Goal: Task Accomplishment & Management: Manage account settings

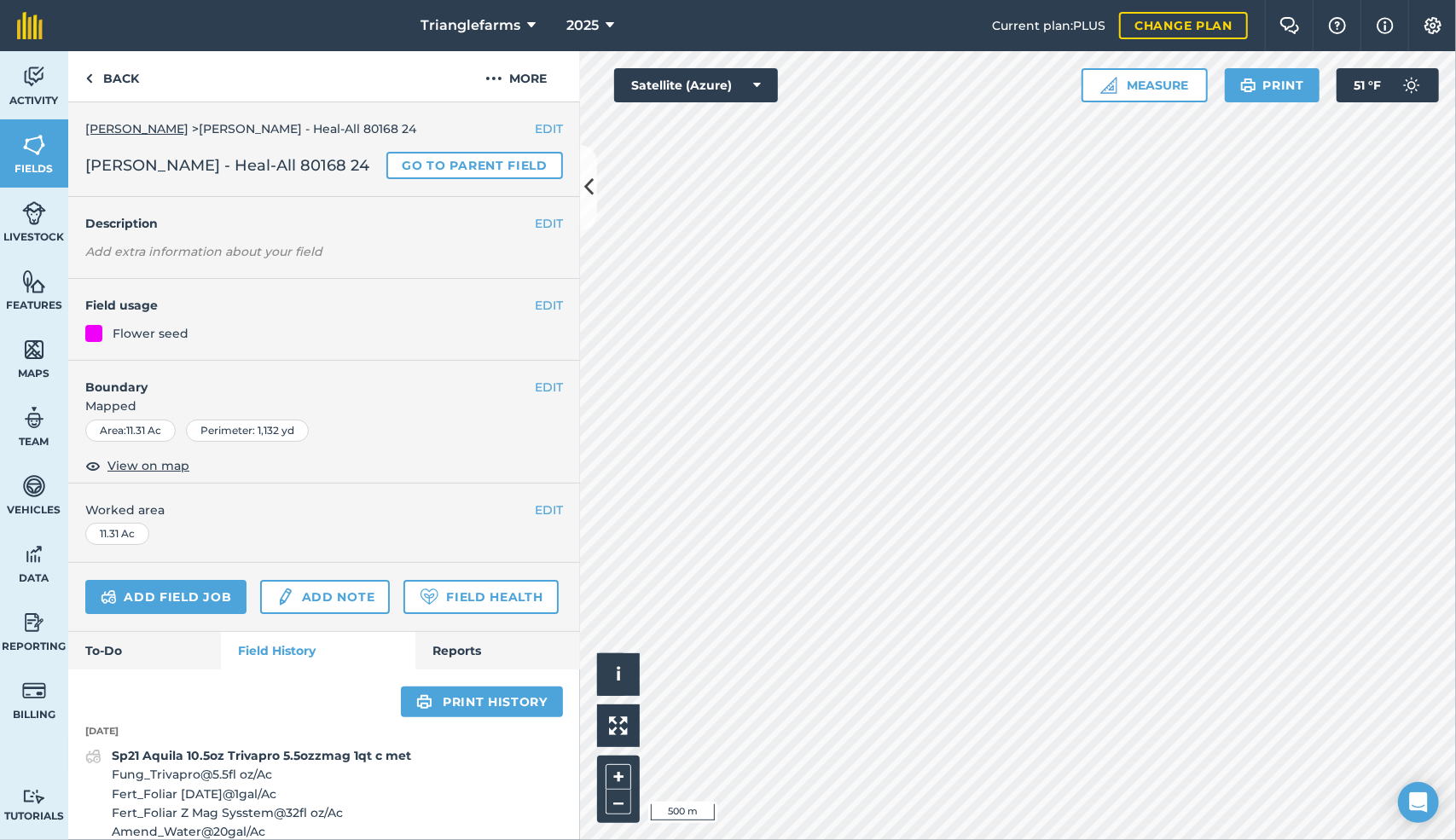
click at [607, 24] on icon at bounding box center [610, 26] width 9 height 21
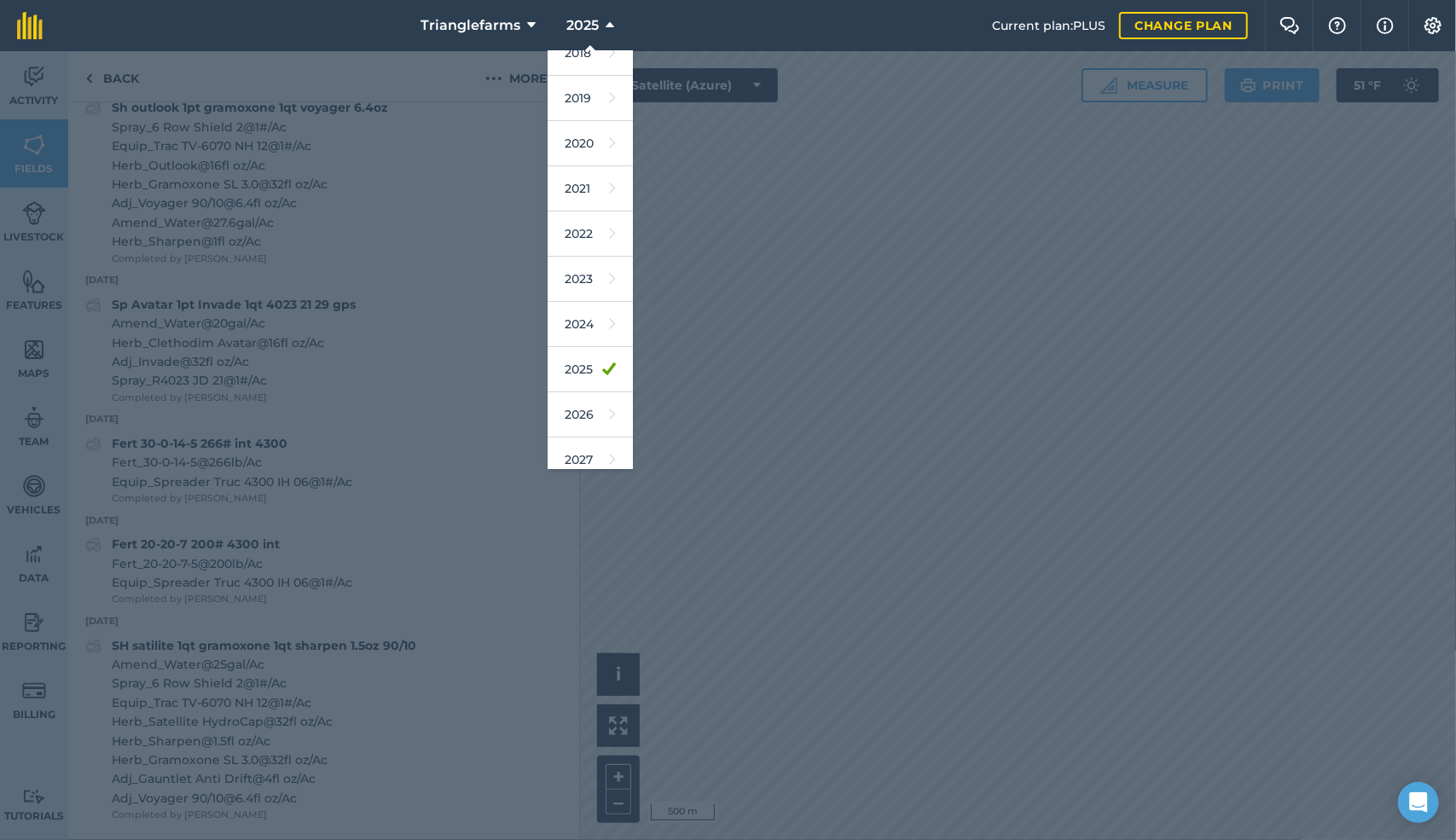
scroll to position [76, 0]
click at [572, 403] on link "2026" at bounding box center [590, 405] width 85 height 45
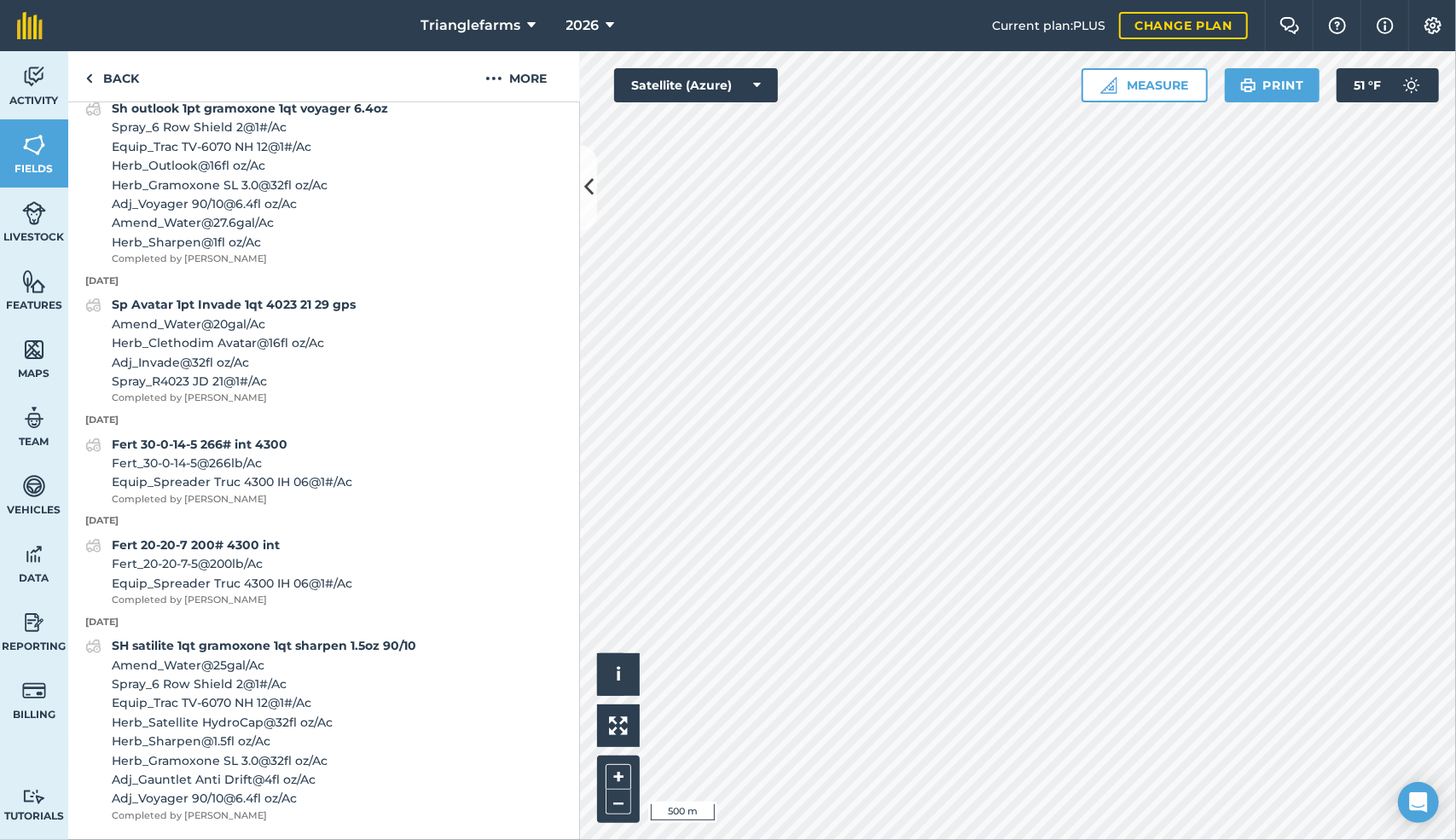
scroll to position [1194, 0]
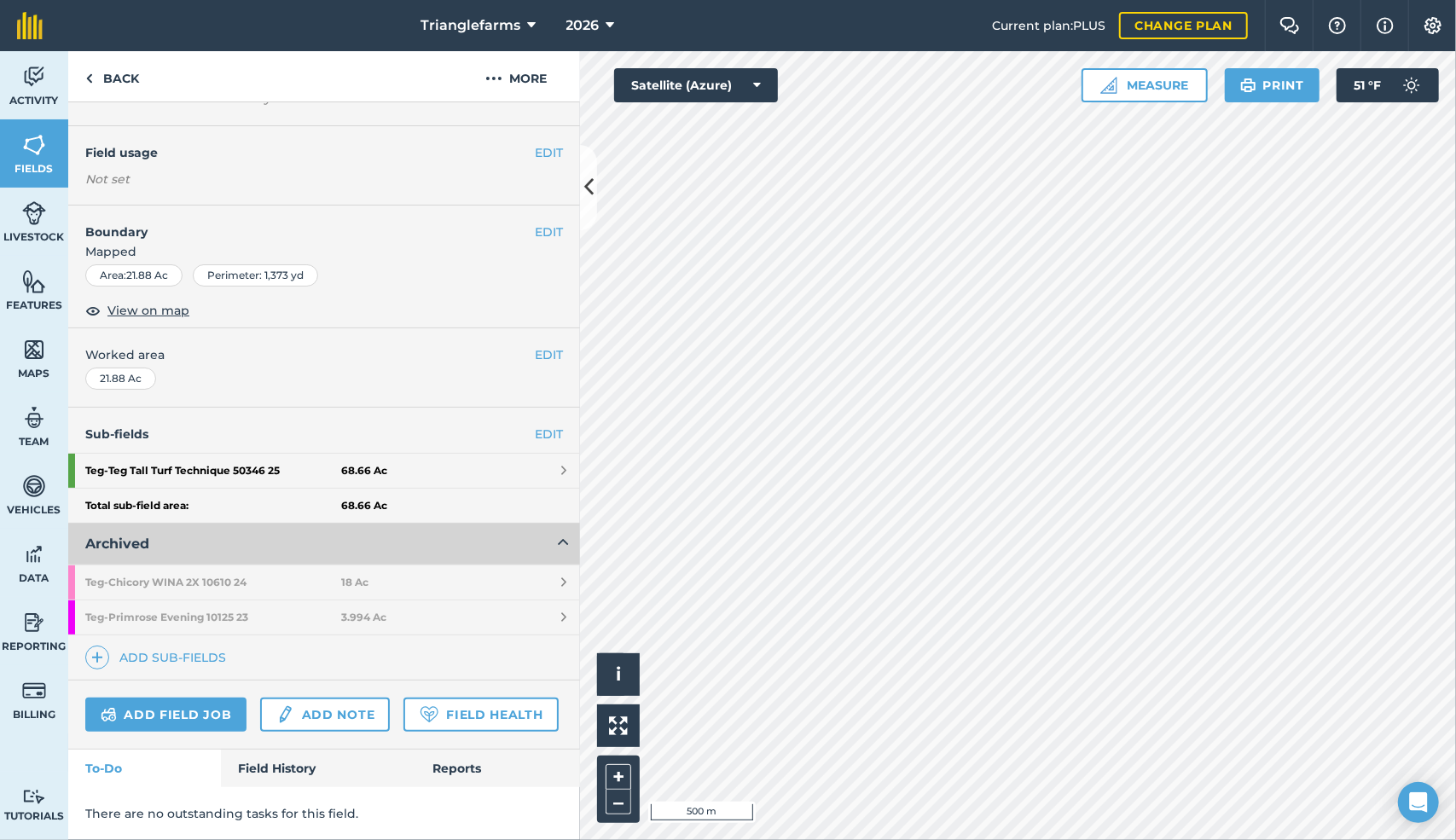
scroll to position [179, 0]
click at [502, 73] on img at bounding box center [494, 79] width 17 height 21
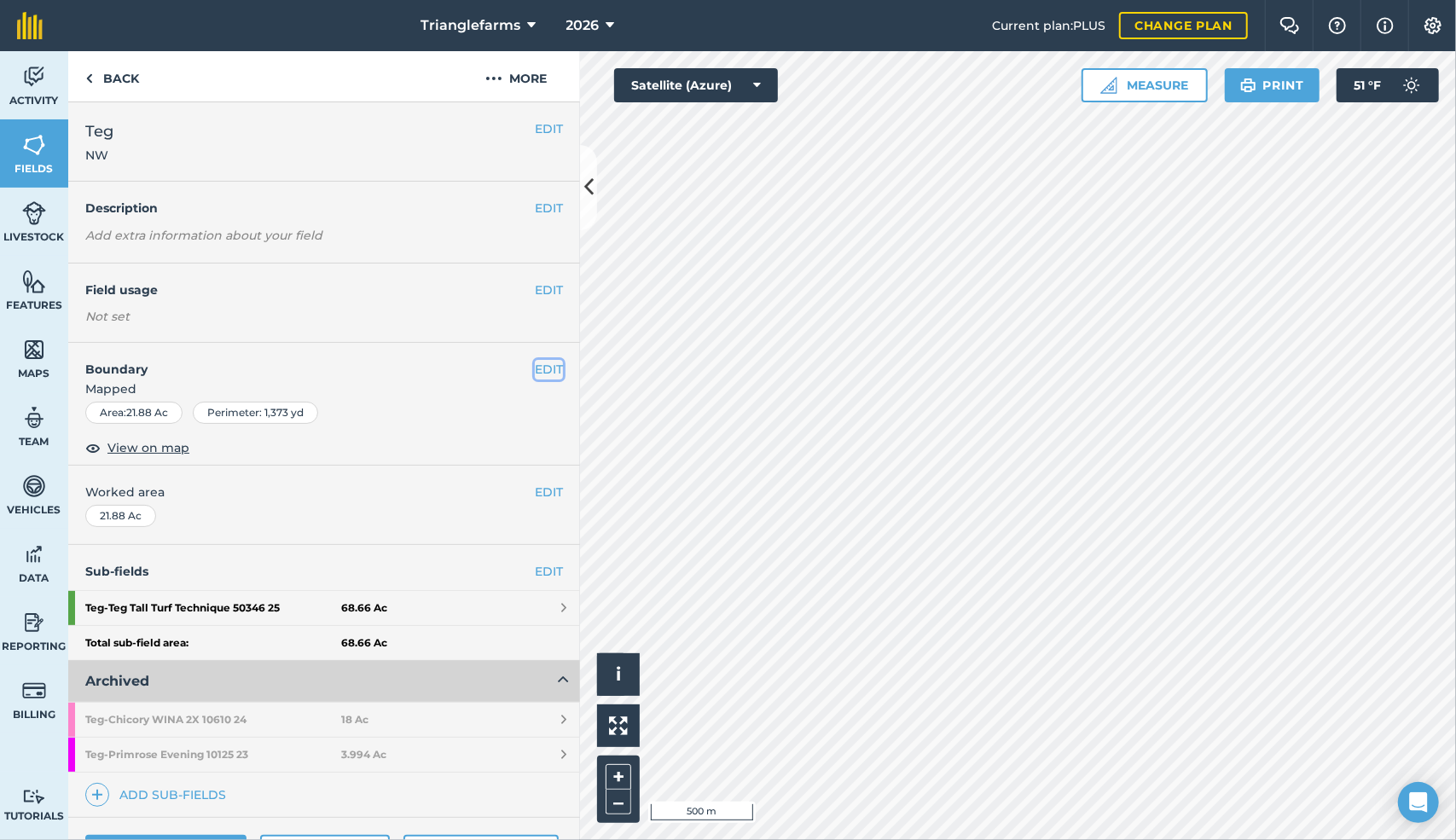
click at [535, 367] on button "EDIT" at bounding box center [549, 369] width 28 height 19
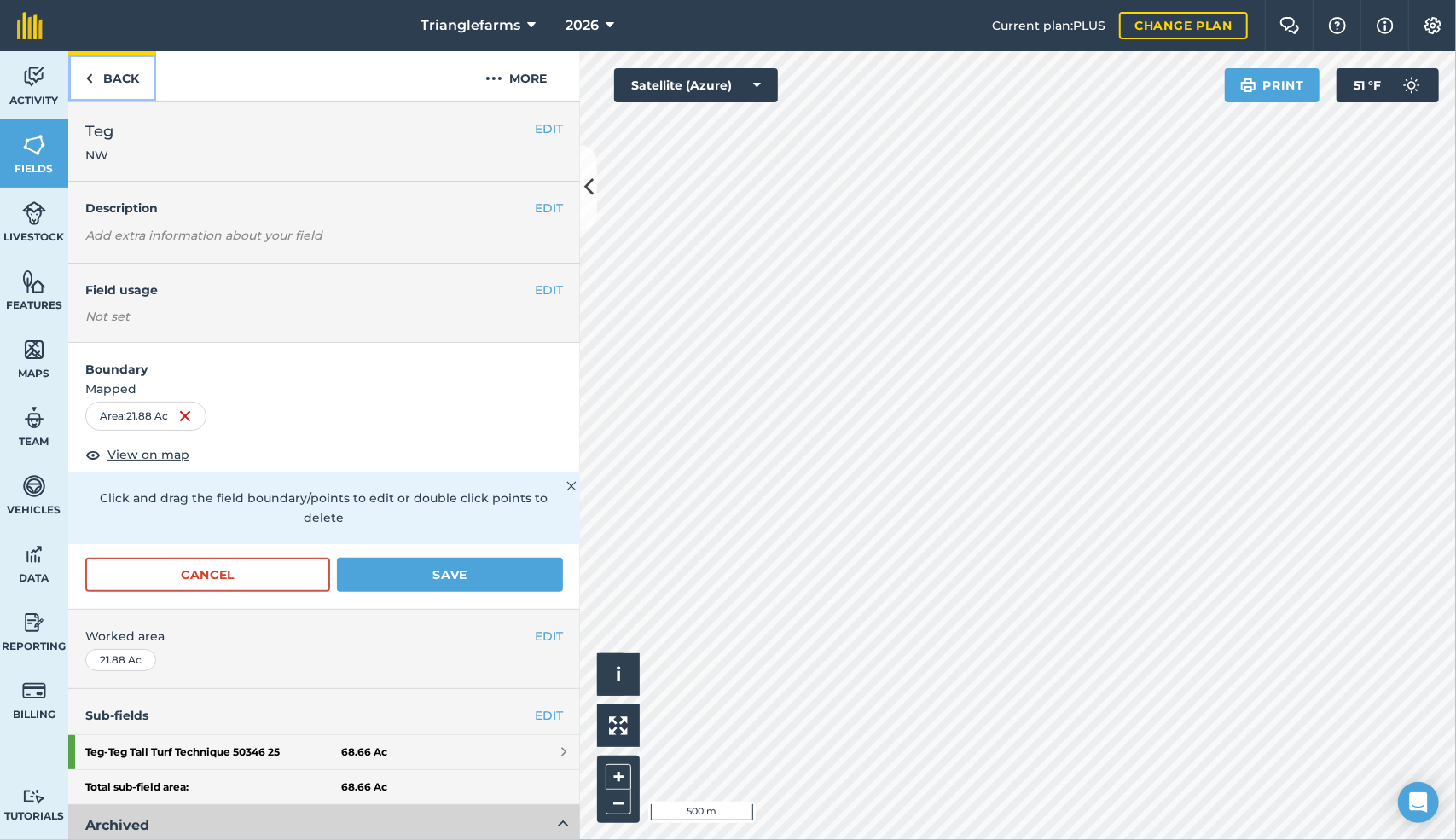
click at [94, 78] on link "Back" at bounding box center [112, 76] width 88 height 50
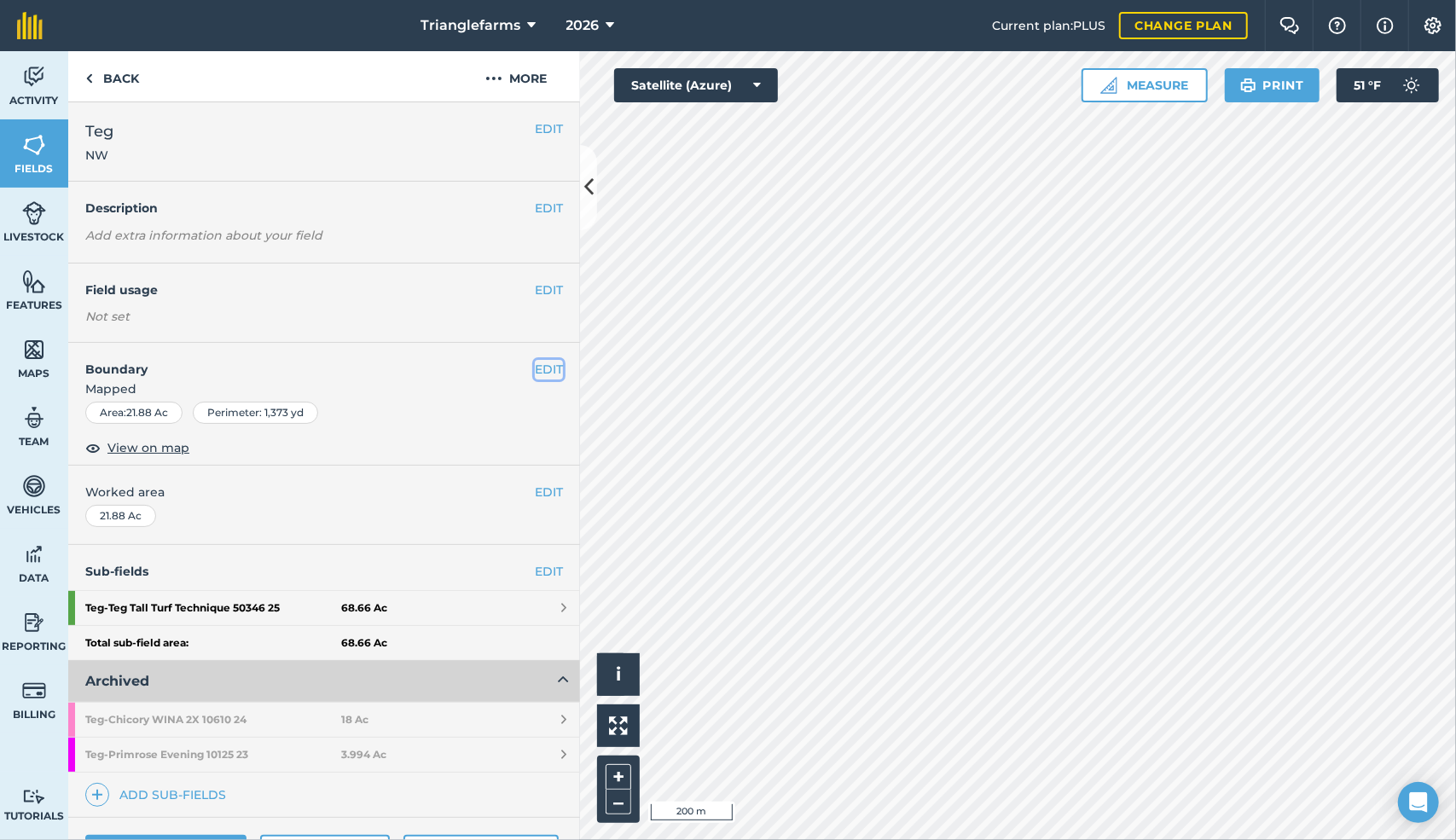
click at [535, 361] on button "EDIT" at bounding box center [549, 369] width 28 height 19
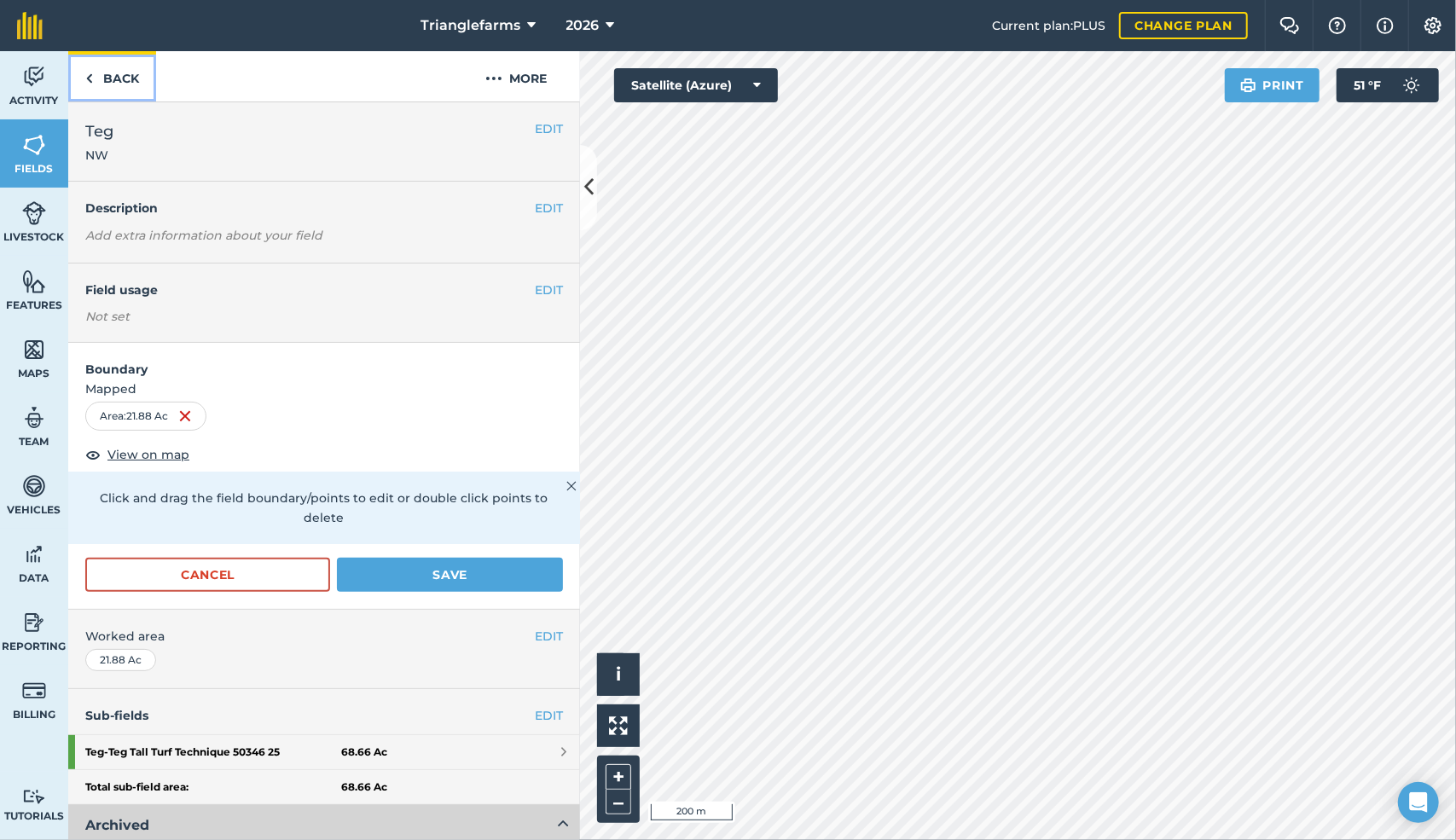
click at [90, 80] on img at bounding box center [88, 79] width 8 height 21
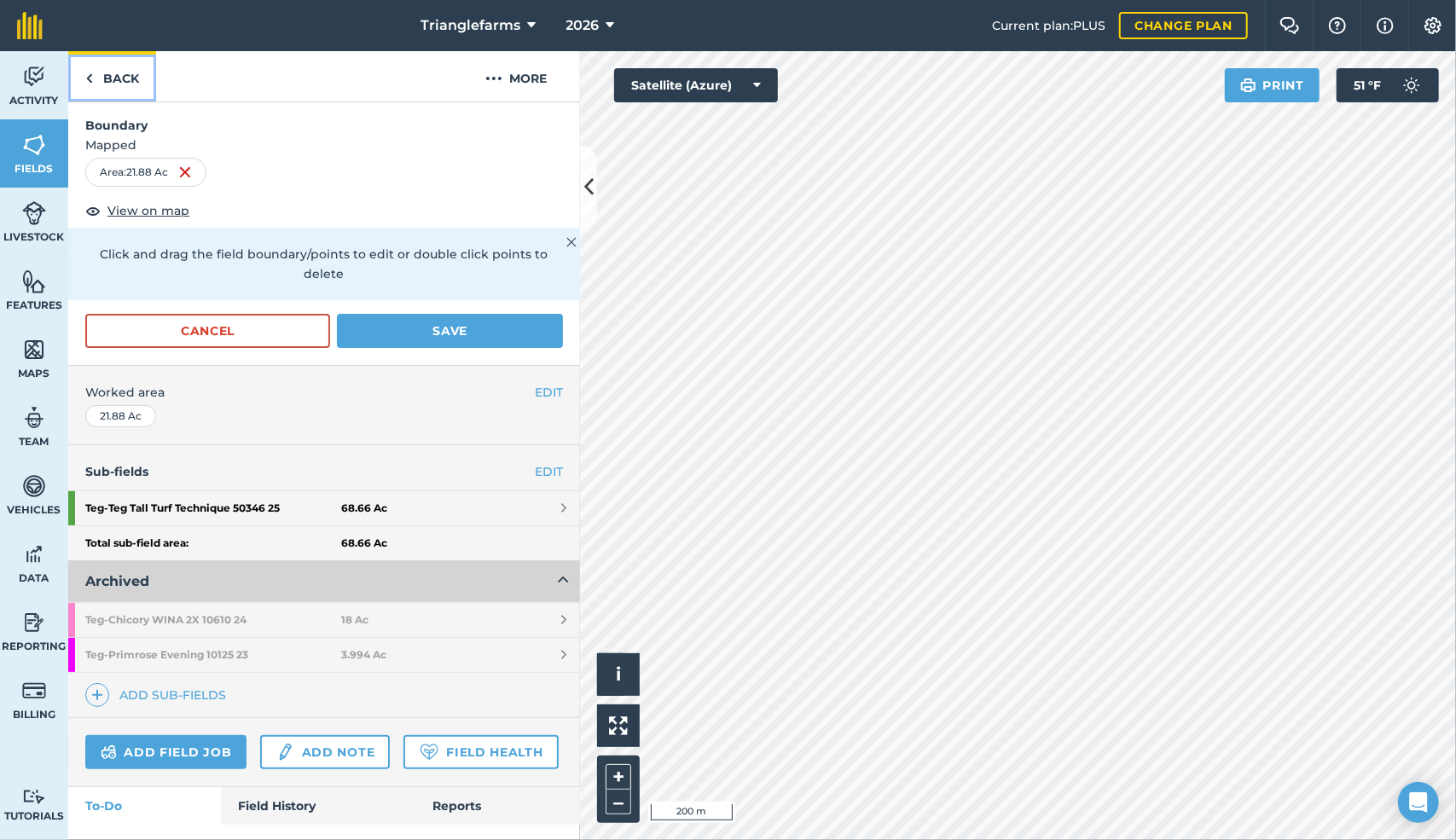
scroll to position [244, 0]
click at [94, 76] on link "Back" at bounding box center [112, 76] width 88 height 50
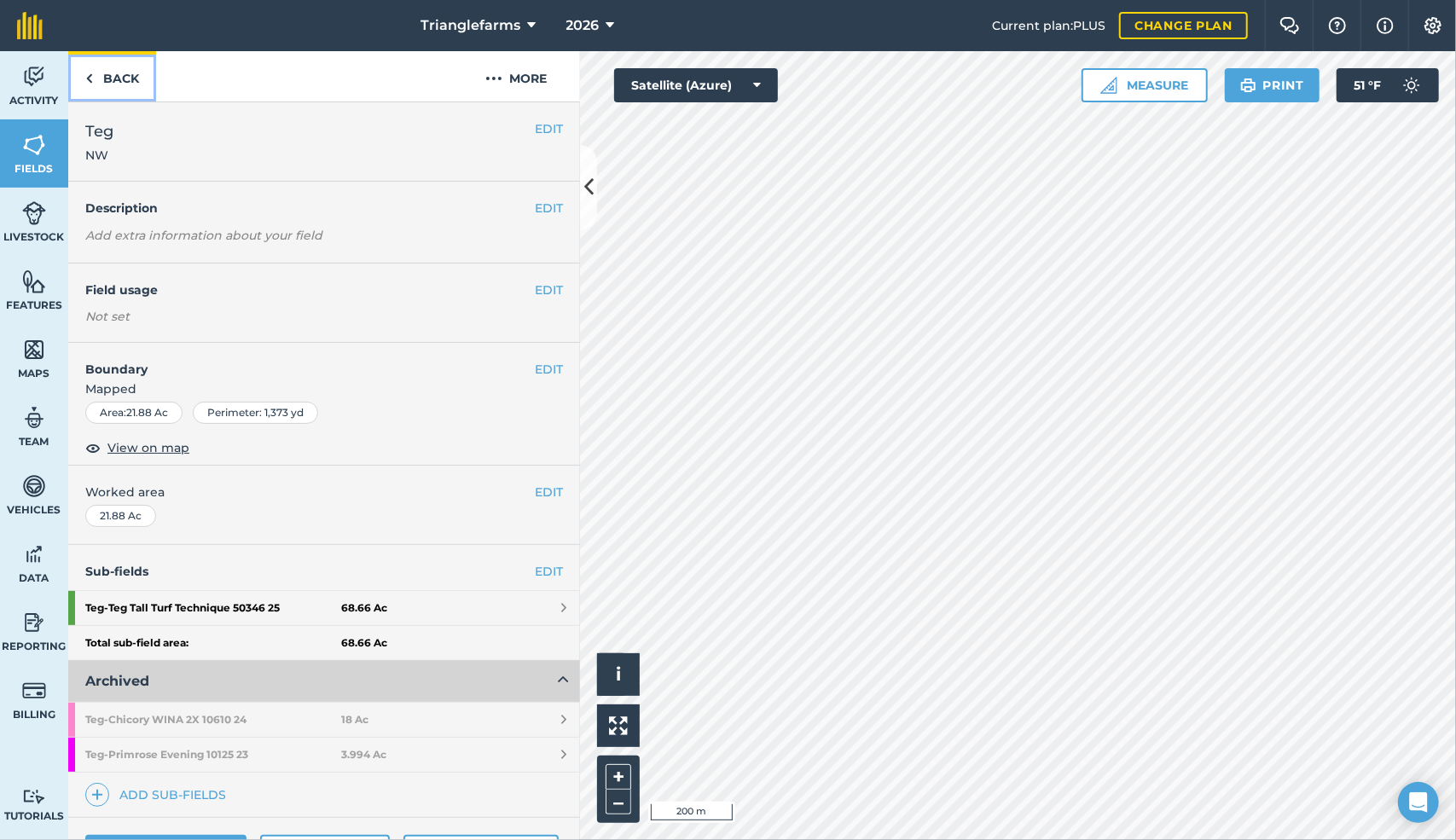
click at [88, 80] on img at bounding box center [88, 79] width 8 height 21
click at [538, 361] on button "EDIT" at bounding box center [549, 369] width 28 height 19
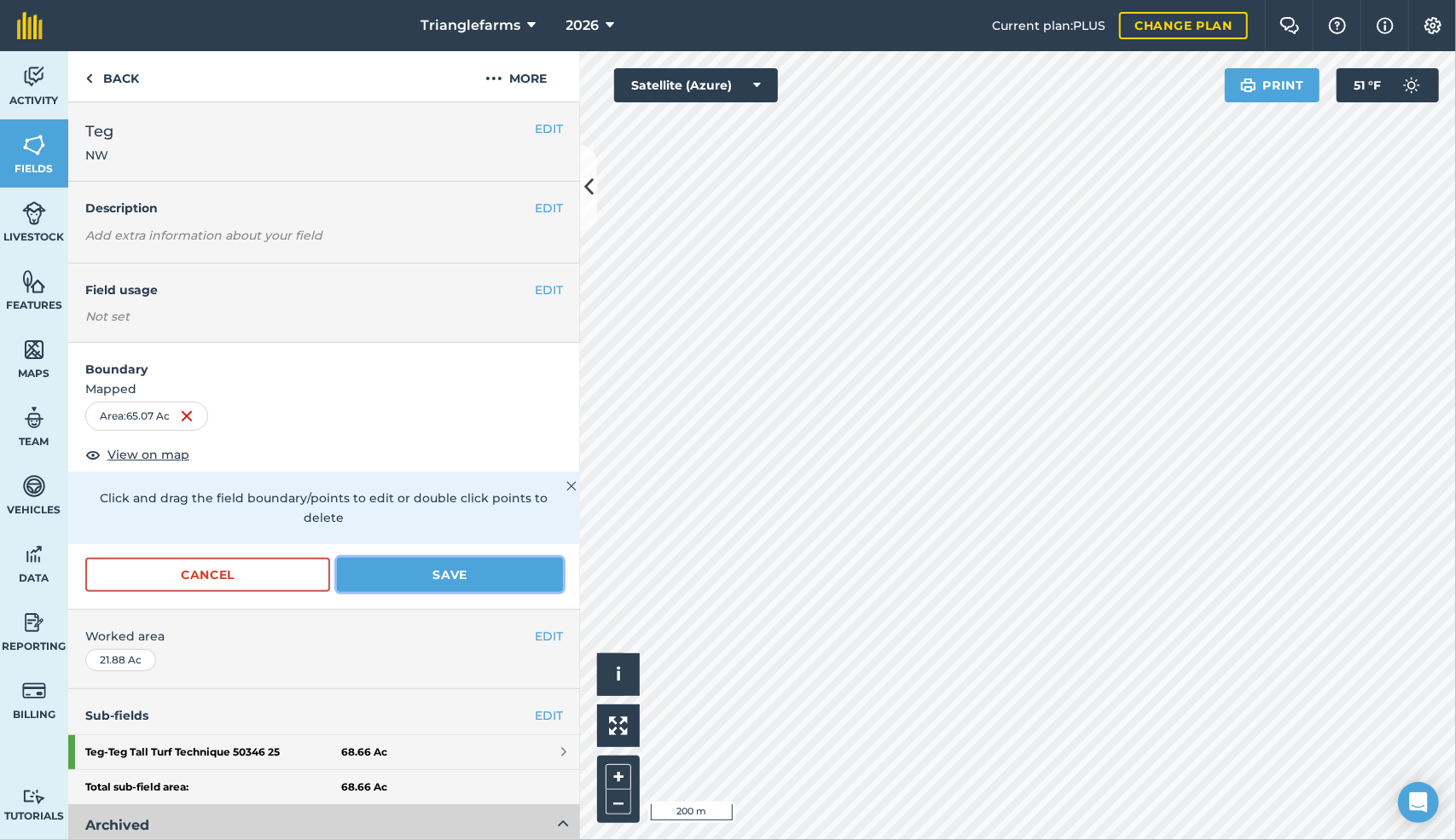
click at [460, 568] on button "Save" at bounding box center [450, 575] width 226 height 34
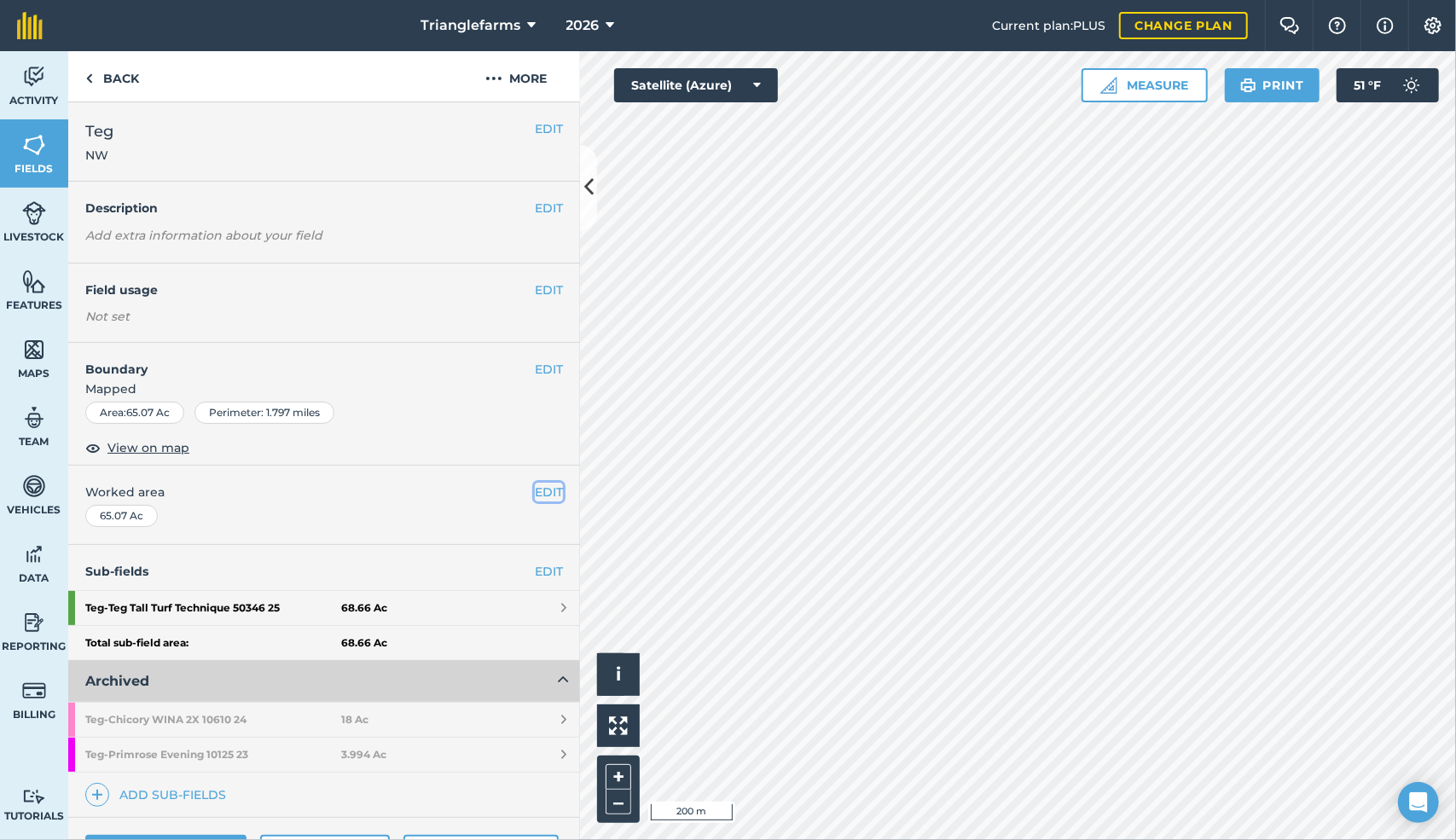
click at [535, 486] on button "EDIT" at bounding box center [549, 492] width 28 height 19
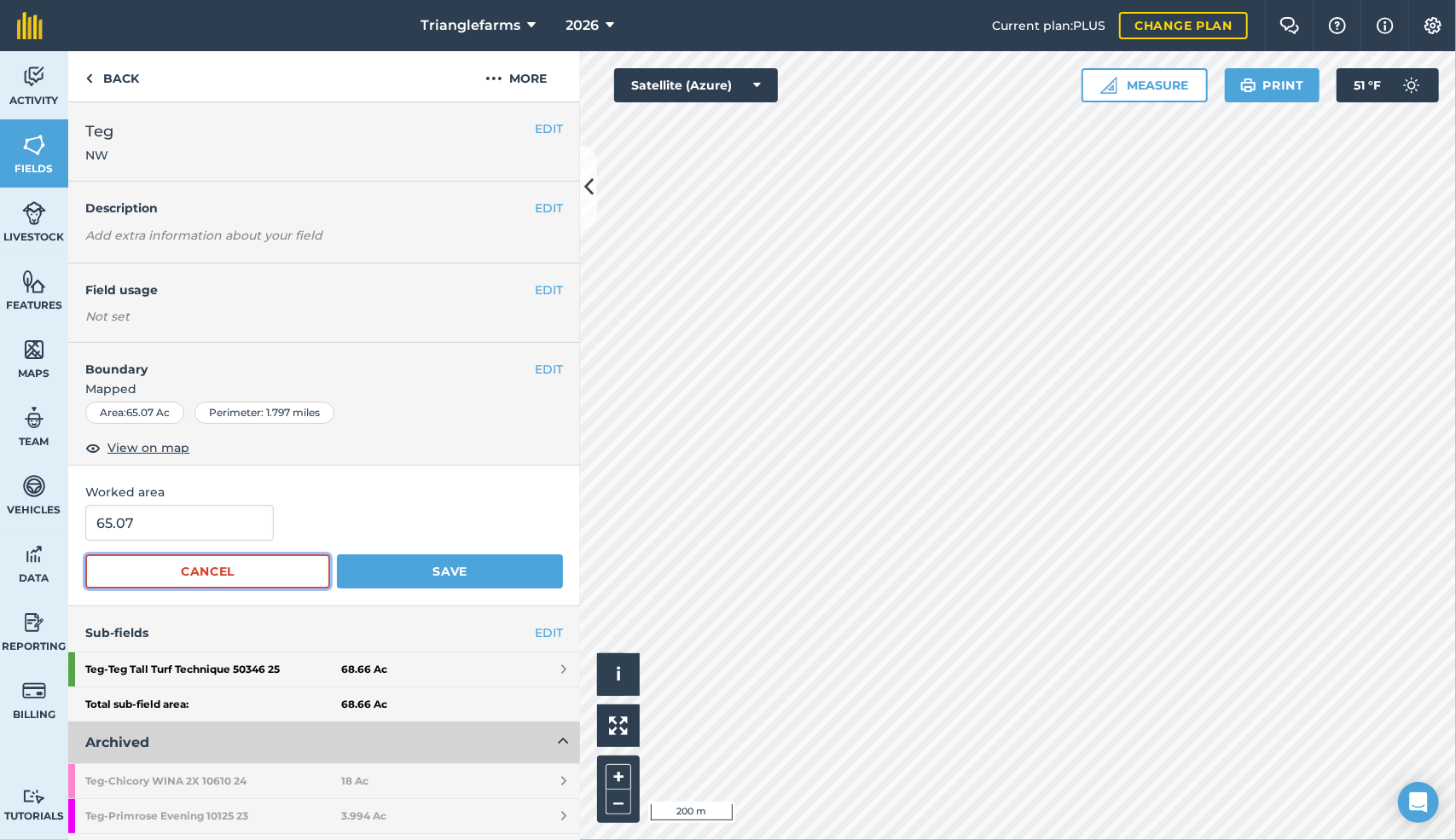
click at [245, 570] on button "Cancel" at bounding box center [207, 571] width 244 height 34
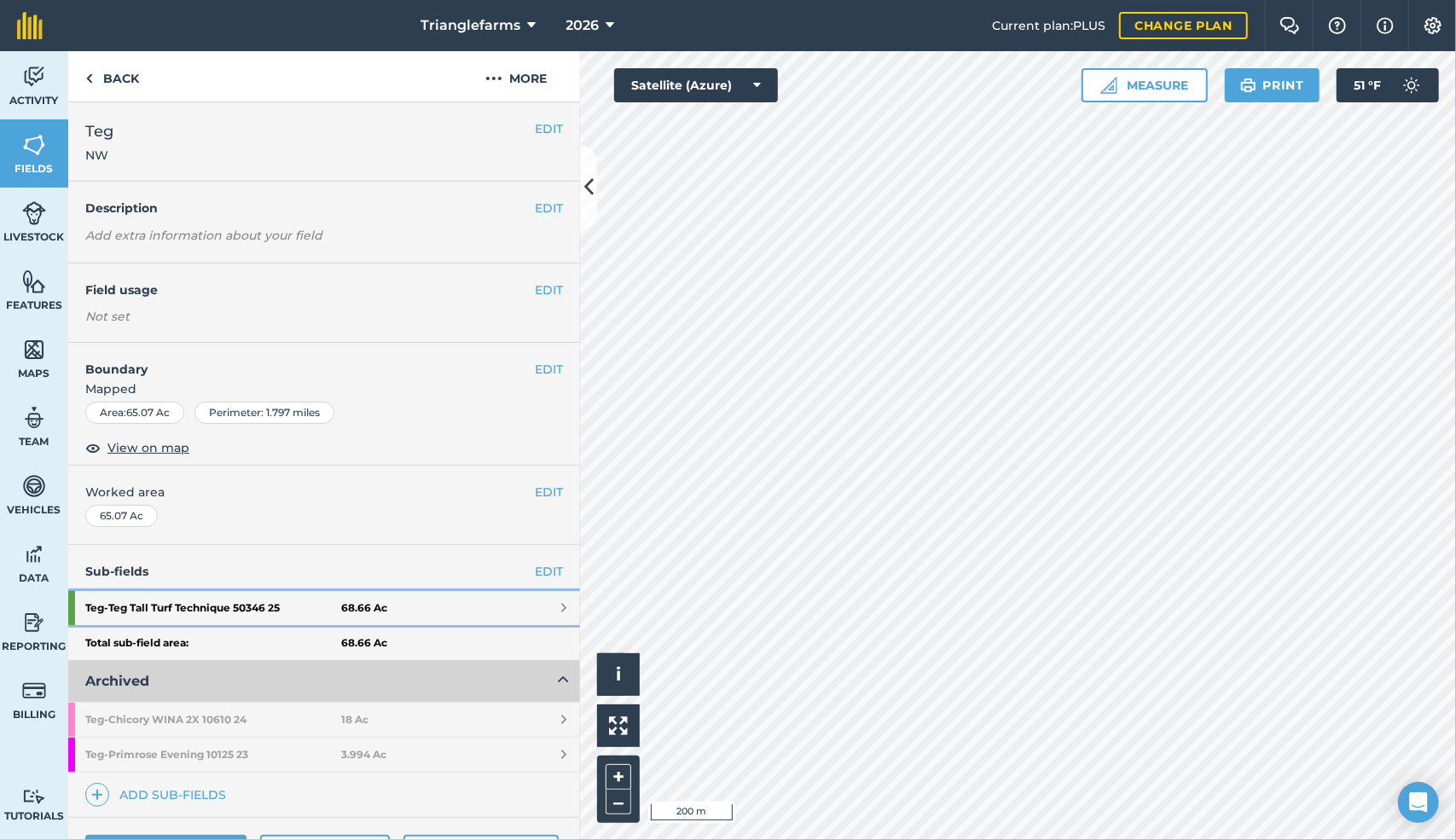
click at [281, 602] on strong "Teg - Teg Tall Turf Technique 50346 25" at bounding box center [212, 608] width 256 height 34
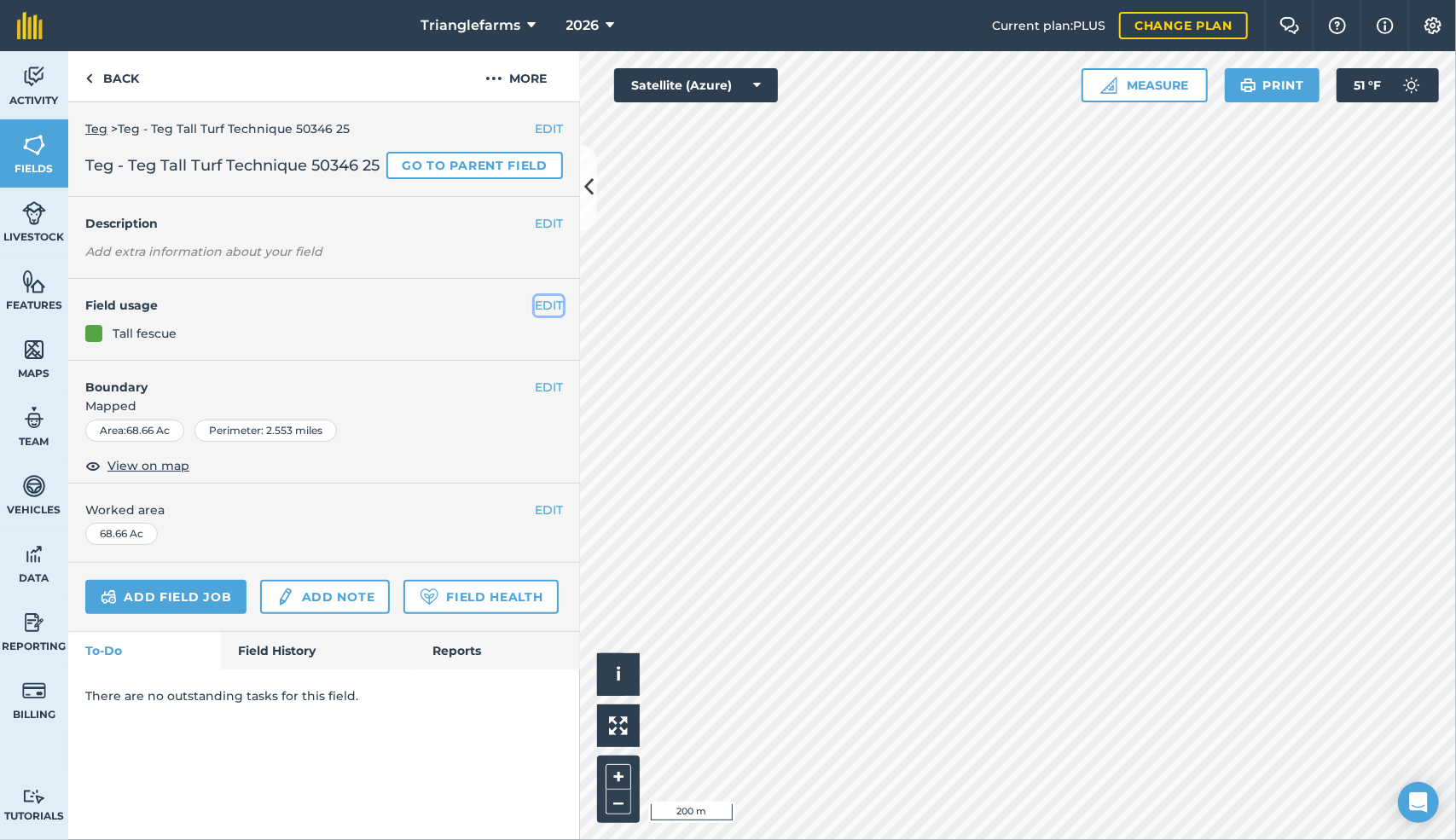
click at [548, 315] on button "EDIT" at bounding box center [549, 305] width 28 height 19
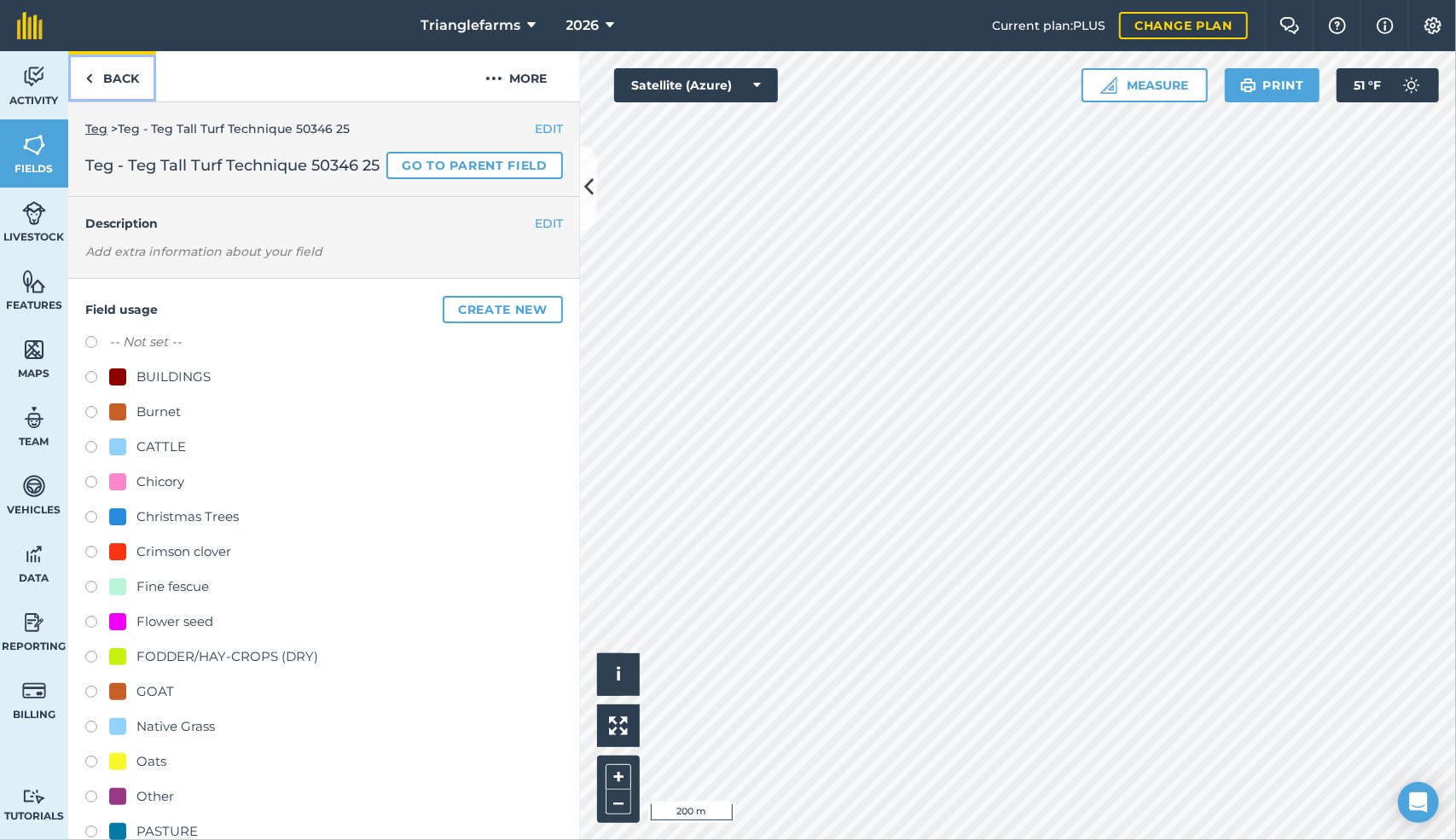
click at [99, 81] on link "Back" at bounding box center [112, 76] width 88 height 50
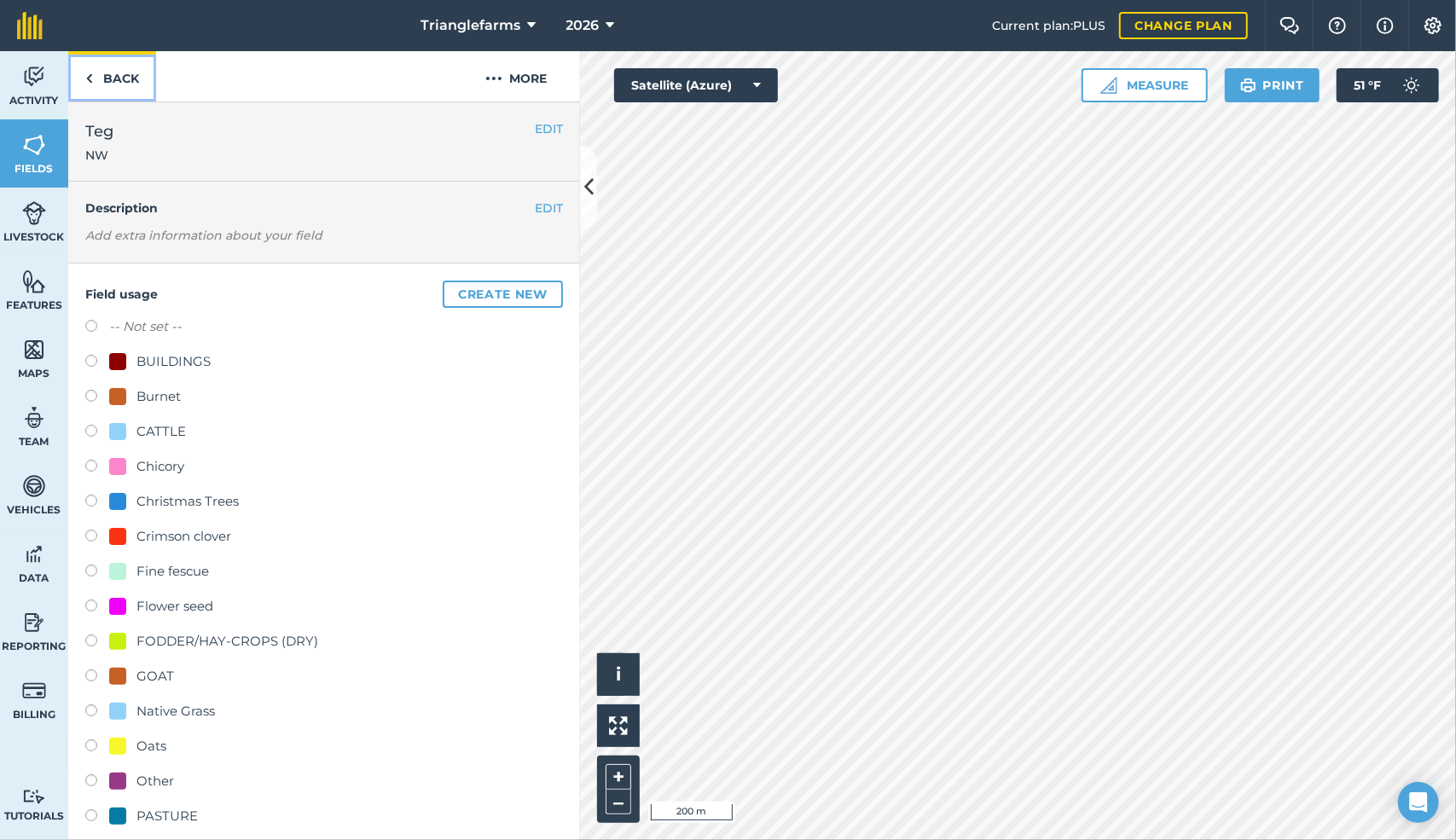
click at [88, 80] on img at bounding box center [88, 79] width 8 height 21
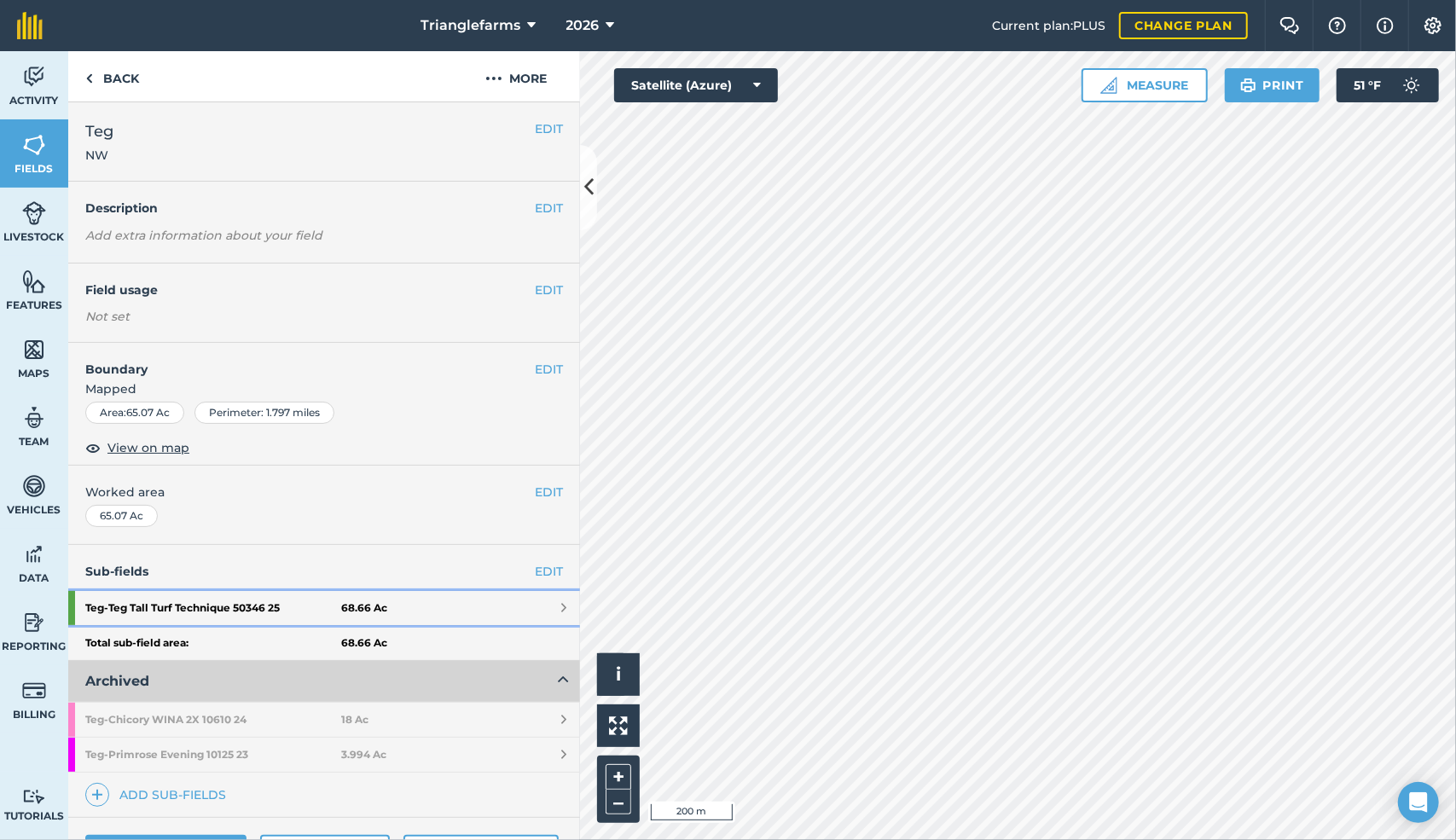
click at [263, 597] on strong "Teg - Teg Tall Turf Technique 50346 25" at bounding box center [212, 608] width 256 height 34
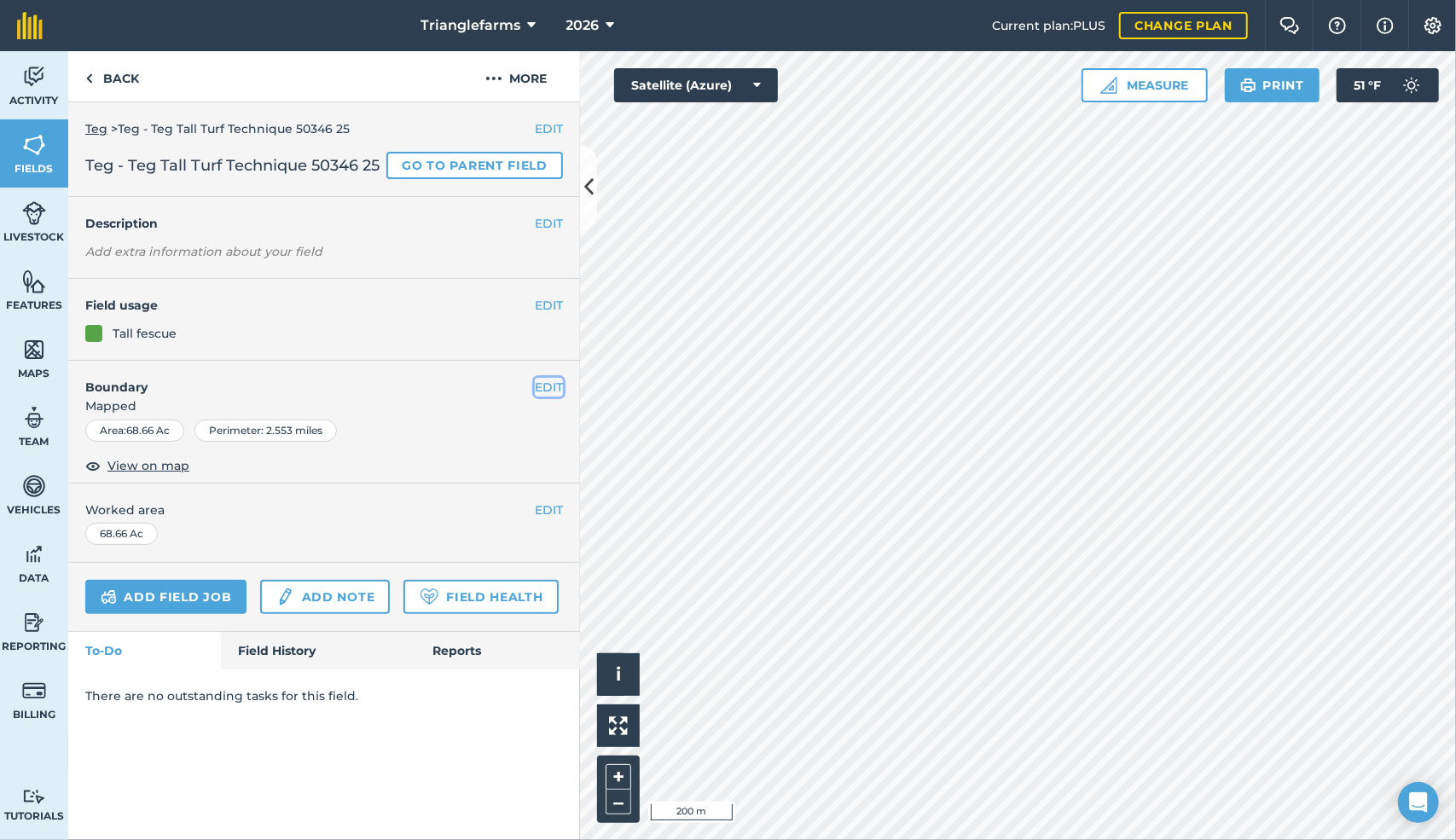
click at [547, 397] on button "EDIT" at bounding box center [549, 387] width 28 height 19
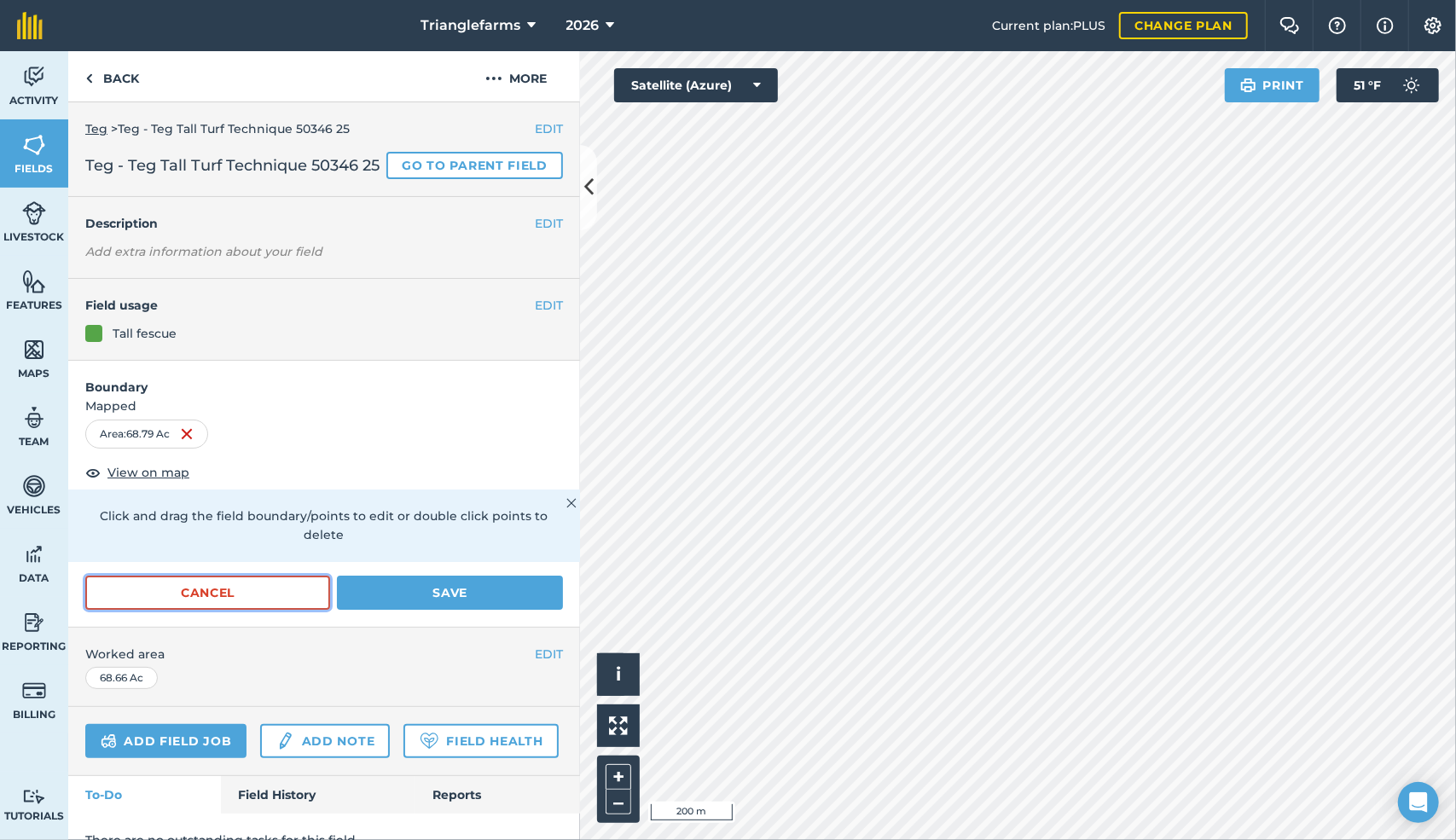
click at [250, 610] on button "Cancel" at bounding box center [207, 592] width 244 height 34
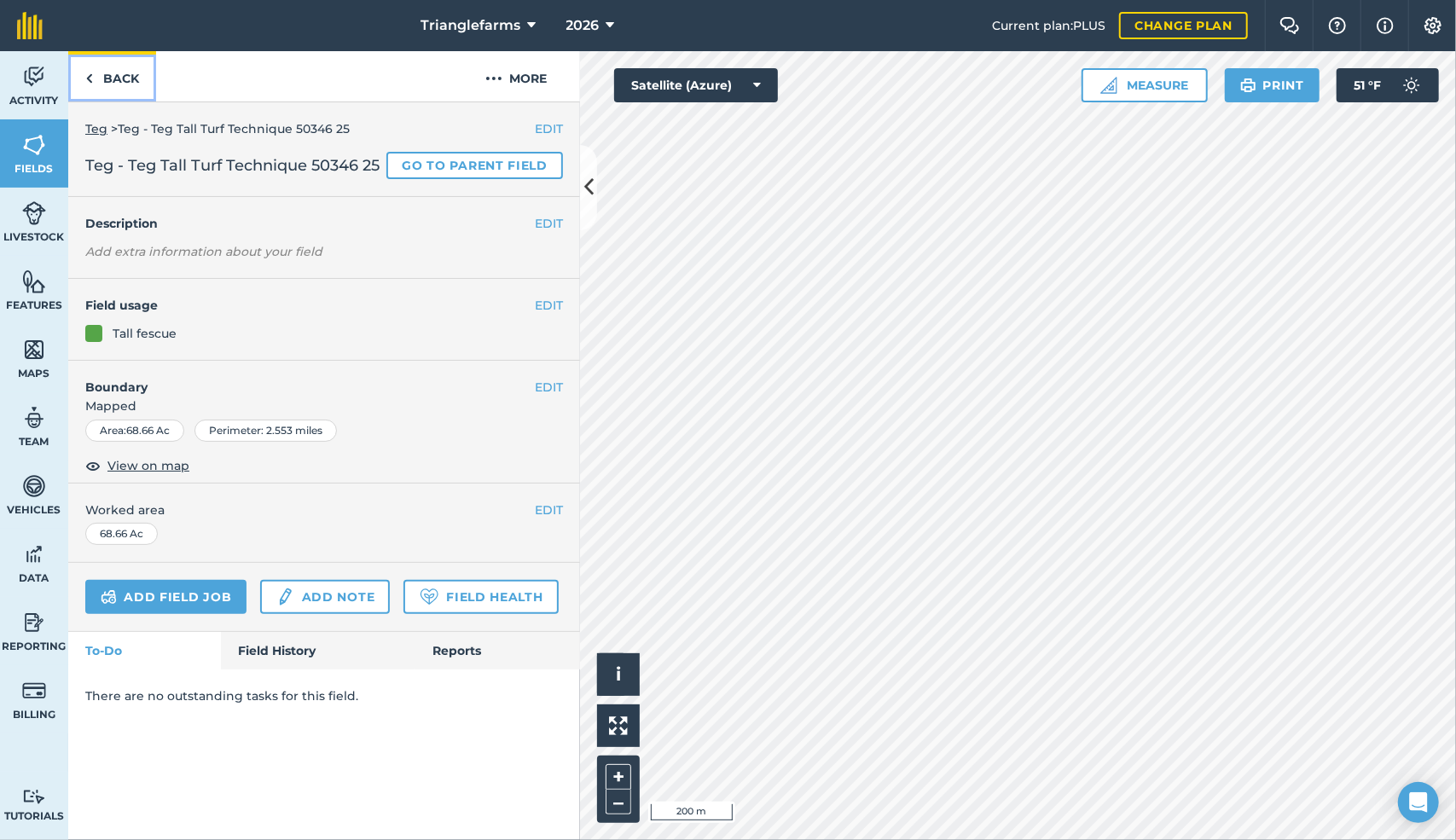
click at [88, 80] on img at bounding box center [88, 79] width 8 height 21
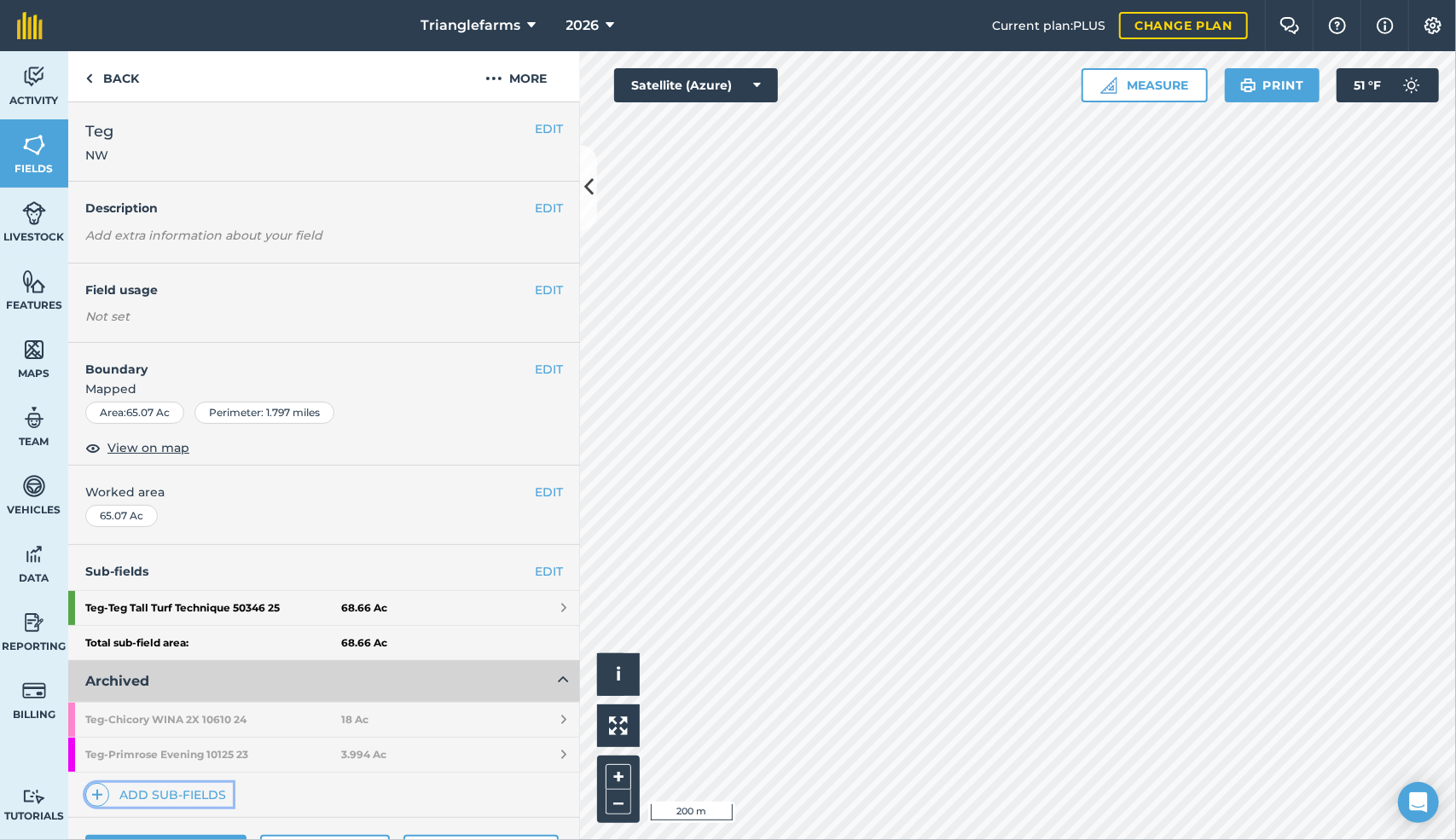
click at [99, 794] on img at bounding box center [97, 795] width 12 height 21
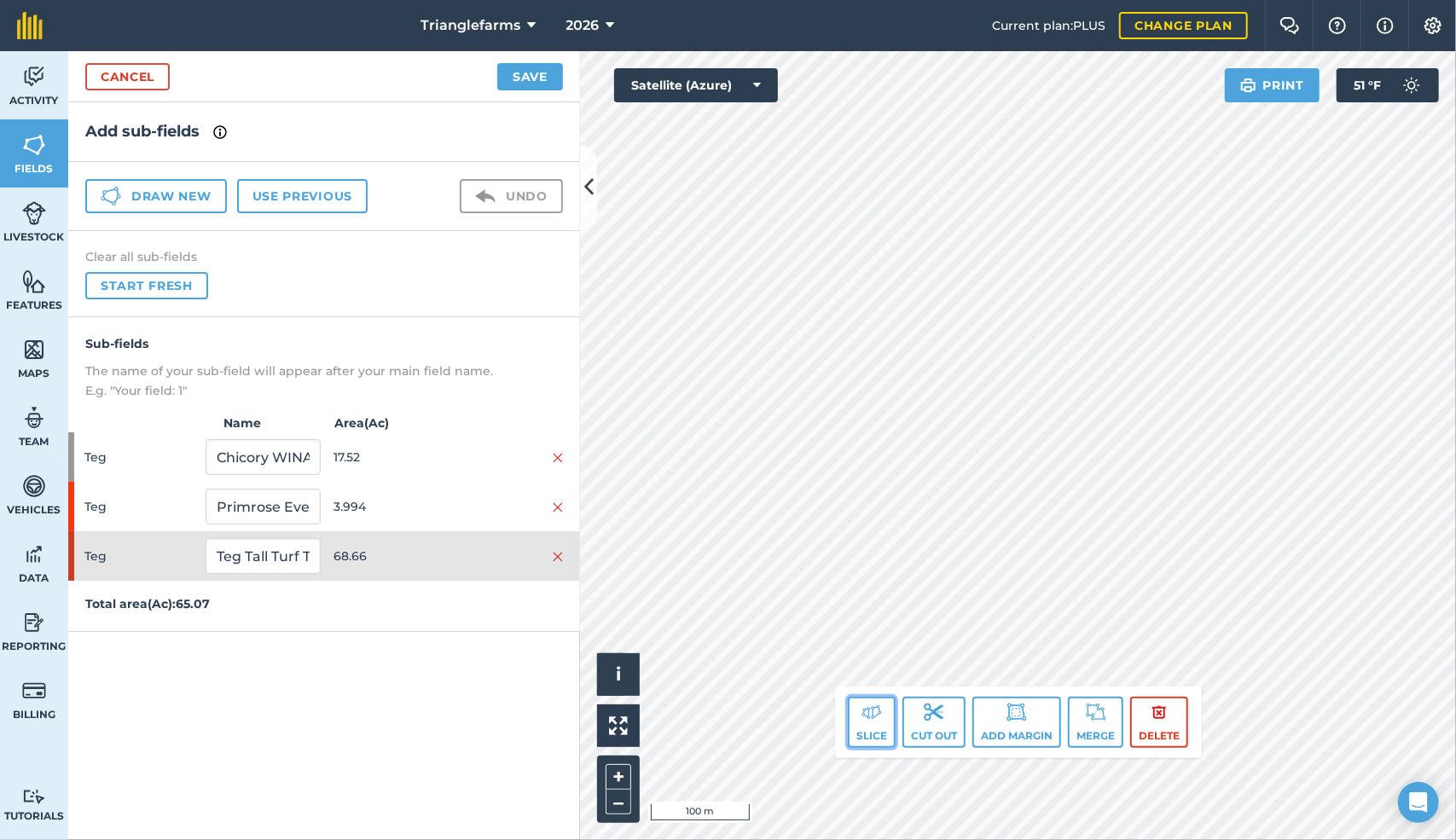
click at [875, 720] on img at bounding box center [872, 713] width 21 height 21
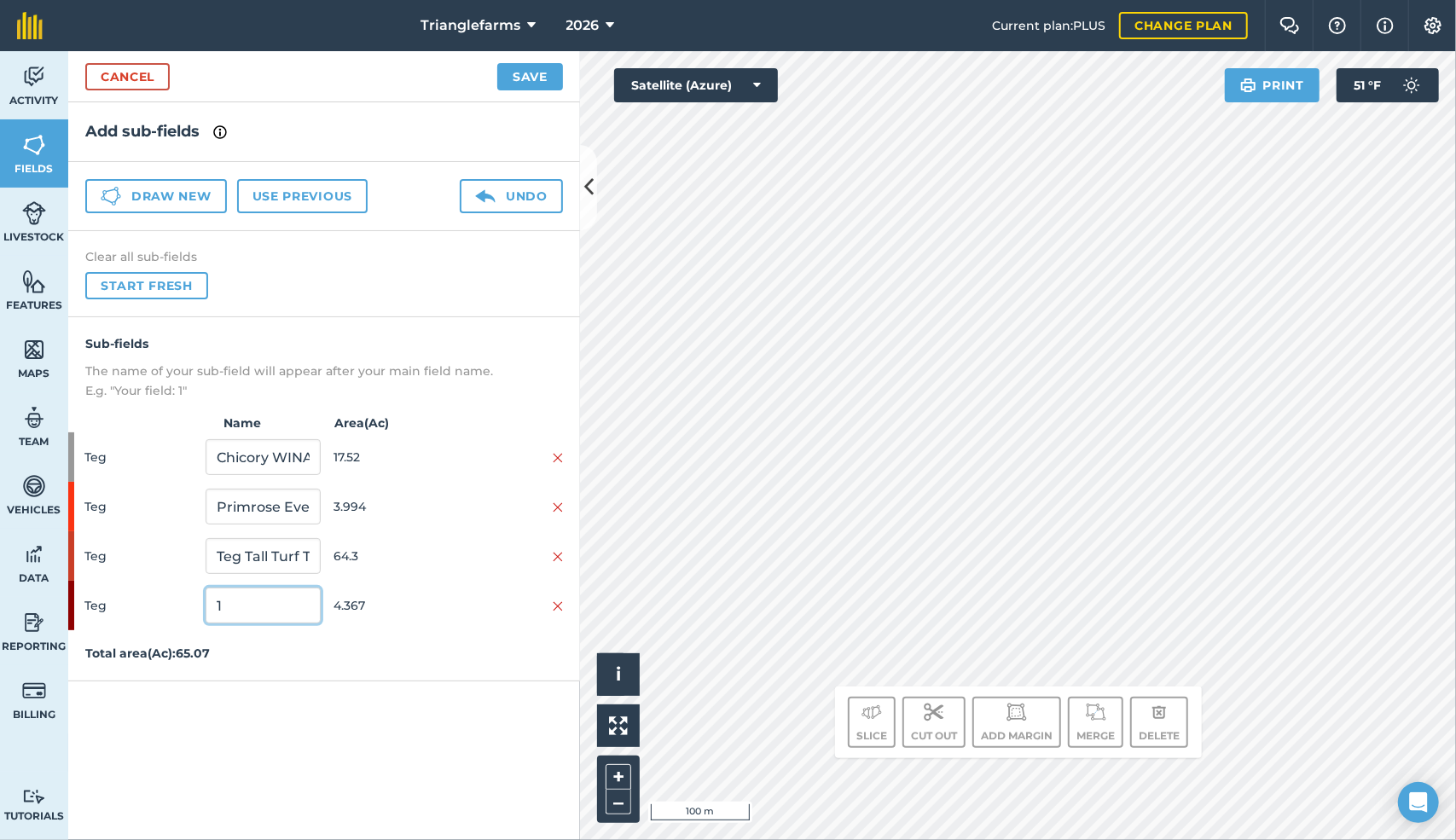
drag, startPoint x: 236, startPoint y: 612, endPoint x: 0, endPoint y: 582, distance: 237.9
click at [0, 582] on div "Activity Fields Livestock Features Maps Team Vehicles Data Reporting Billing Tu…" at bounding box center [728, 446] width 1456 height 789
paste input "Teg Chicory WINA 2X 10610 24_25"
type input "Teg Chicory WINA 2X 10610 24"
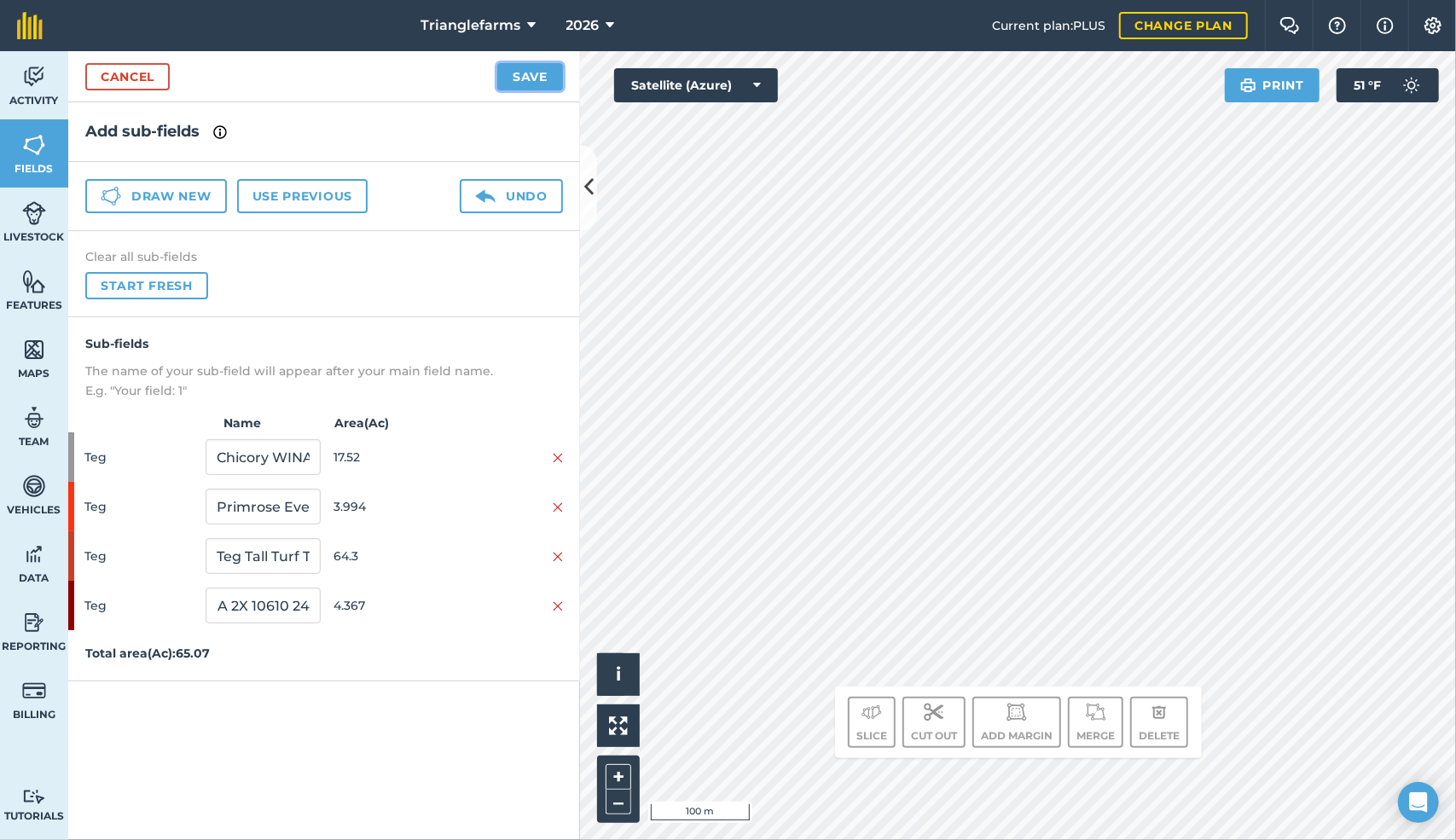
scroll to position [0, 0]
click at [515, 76] on button "Save" at bounding box center [530, 76] width 66 height 27
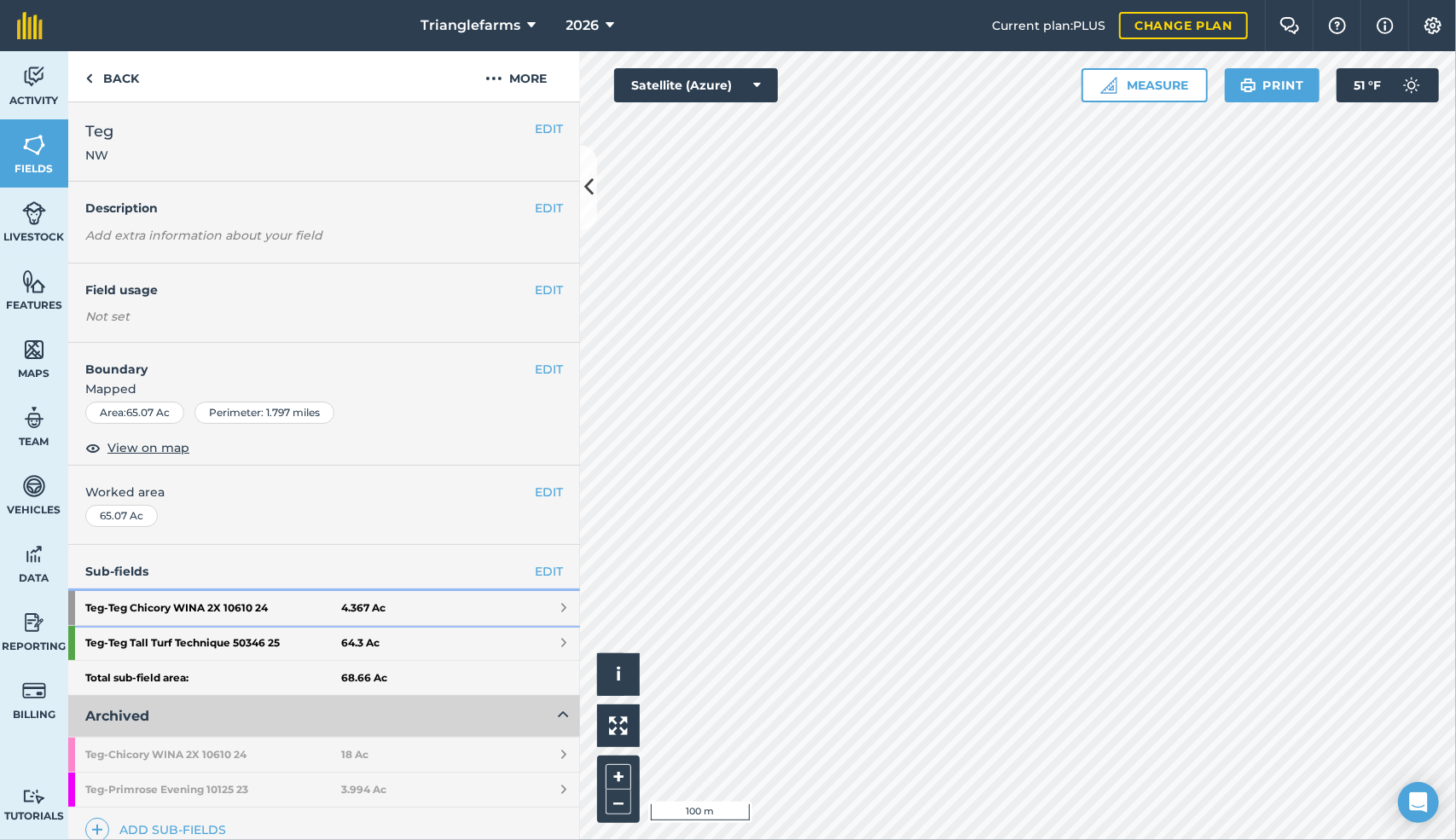
click at [190, 604] on strong "Teg - Teg Chicory WINA 2X 10610 24" at bounding box center [212, 608] width 256 height 34
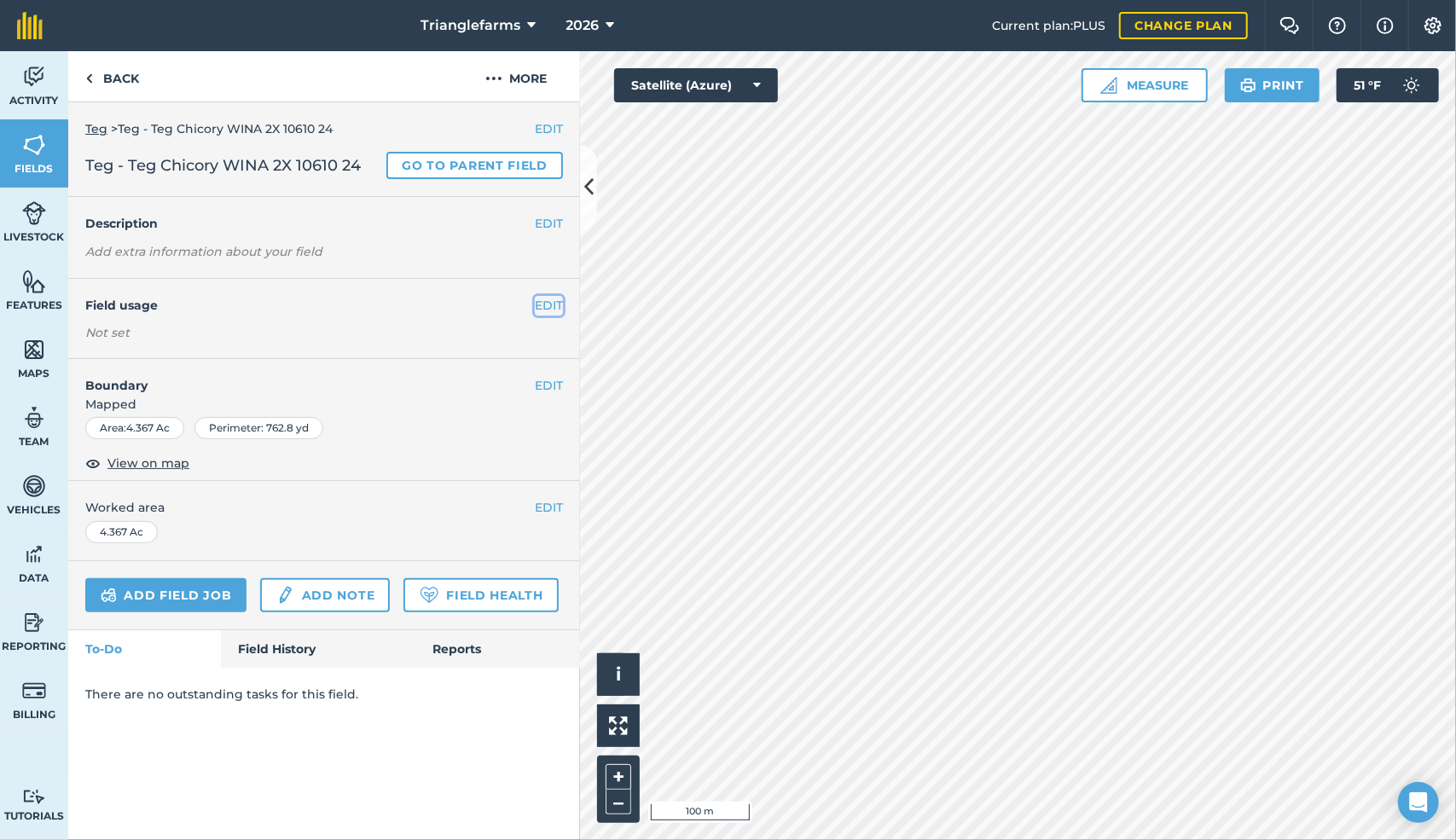
click at [546, 301] on button "EDIT" at bounding box center [549, 305] width 28 height 19
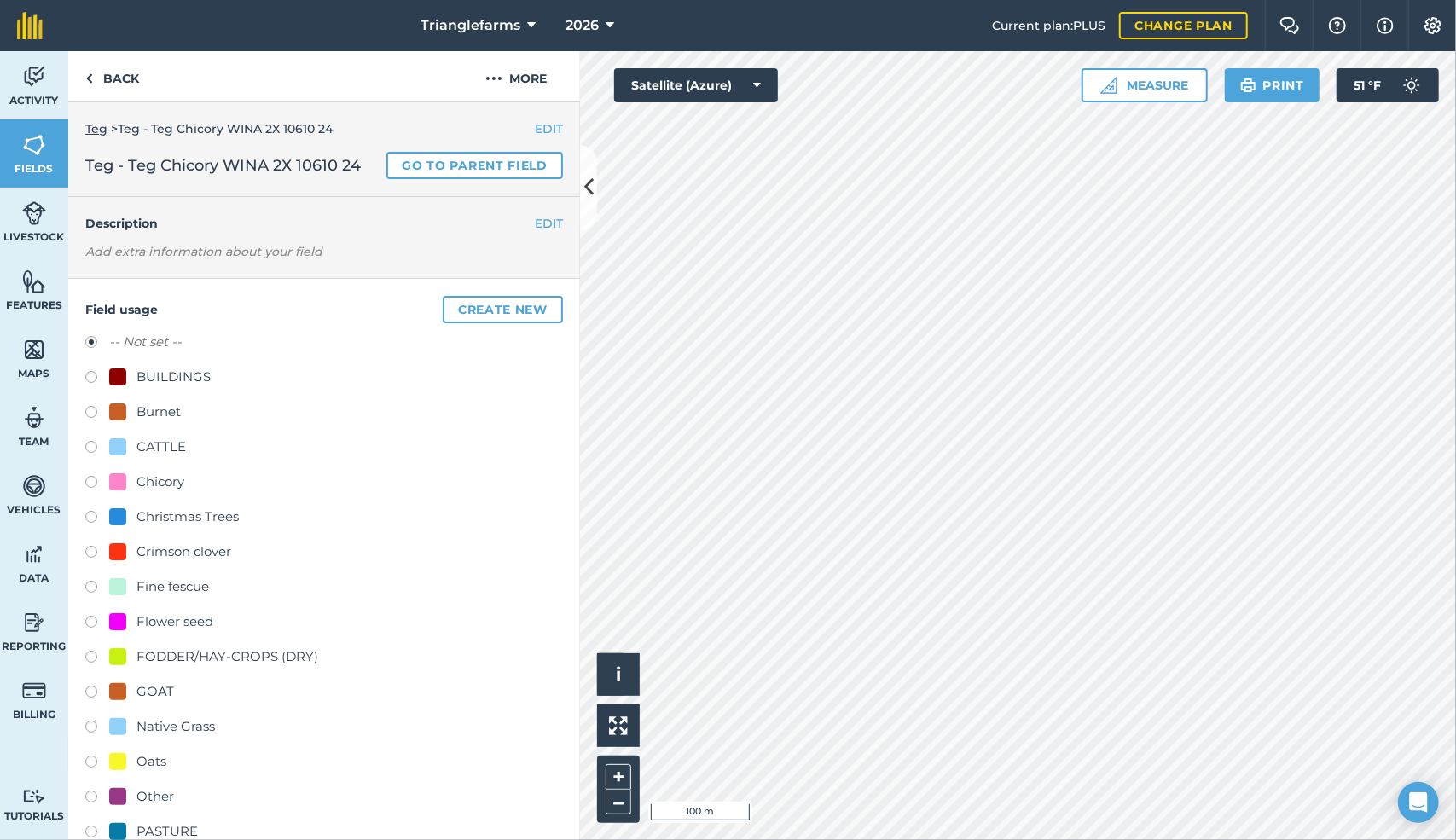
click at [91, 479] on label at bounding box center [97, 485] width 24 height 17
radio input "true"
radio input "false"
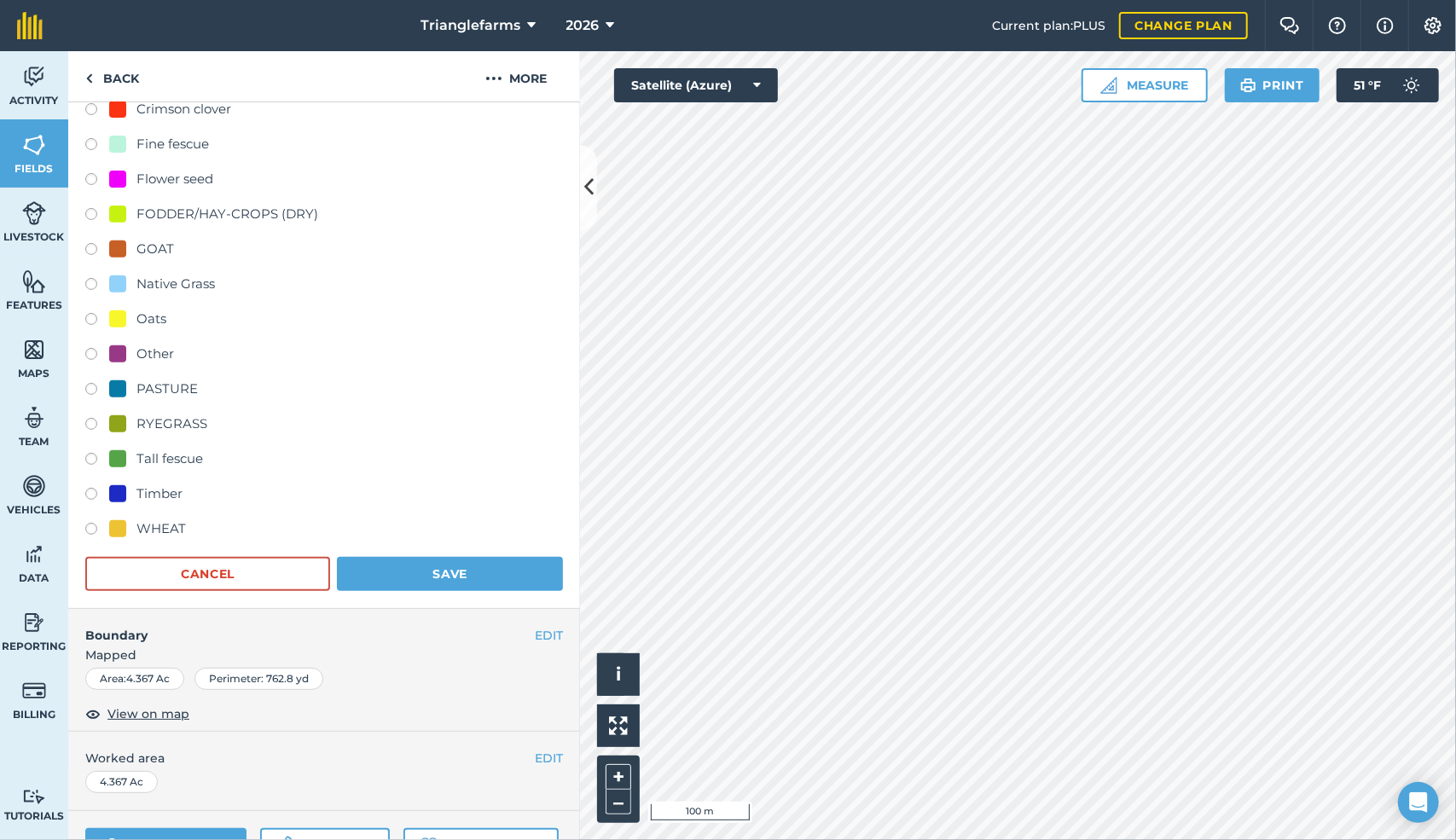
scroll to position [611, 0]
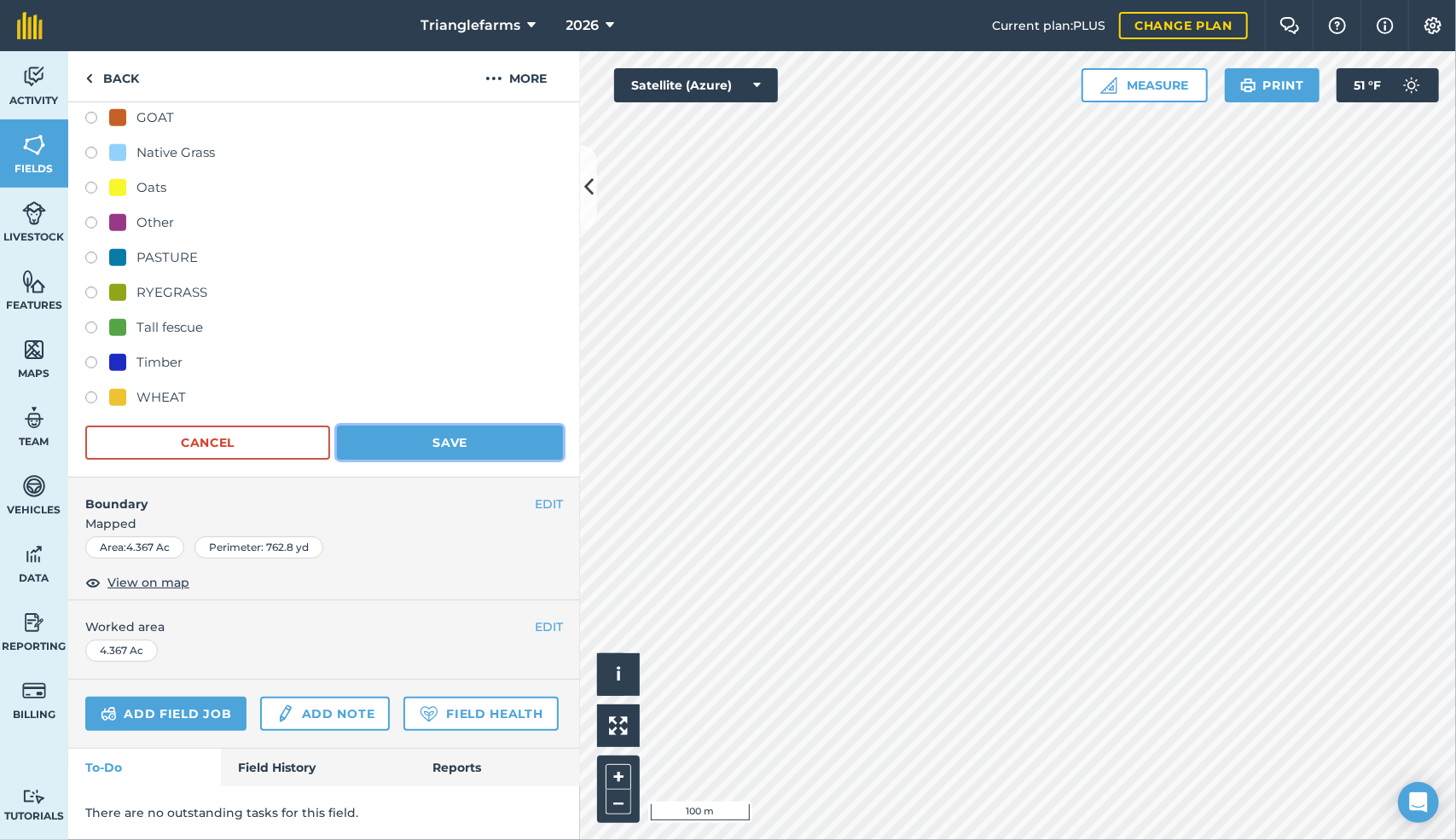
click at [444, 426] on button "Save" at bounding box center [450, 442] width 226 height 34
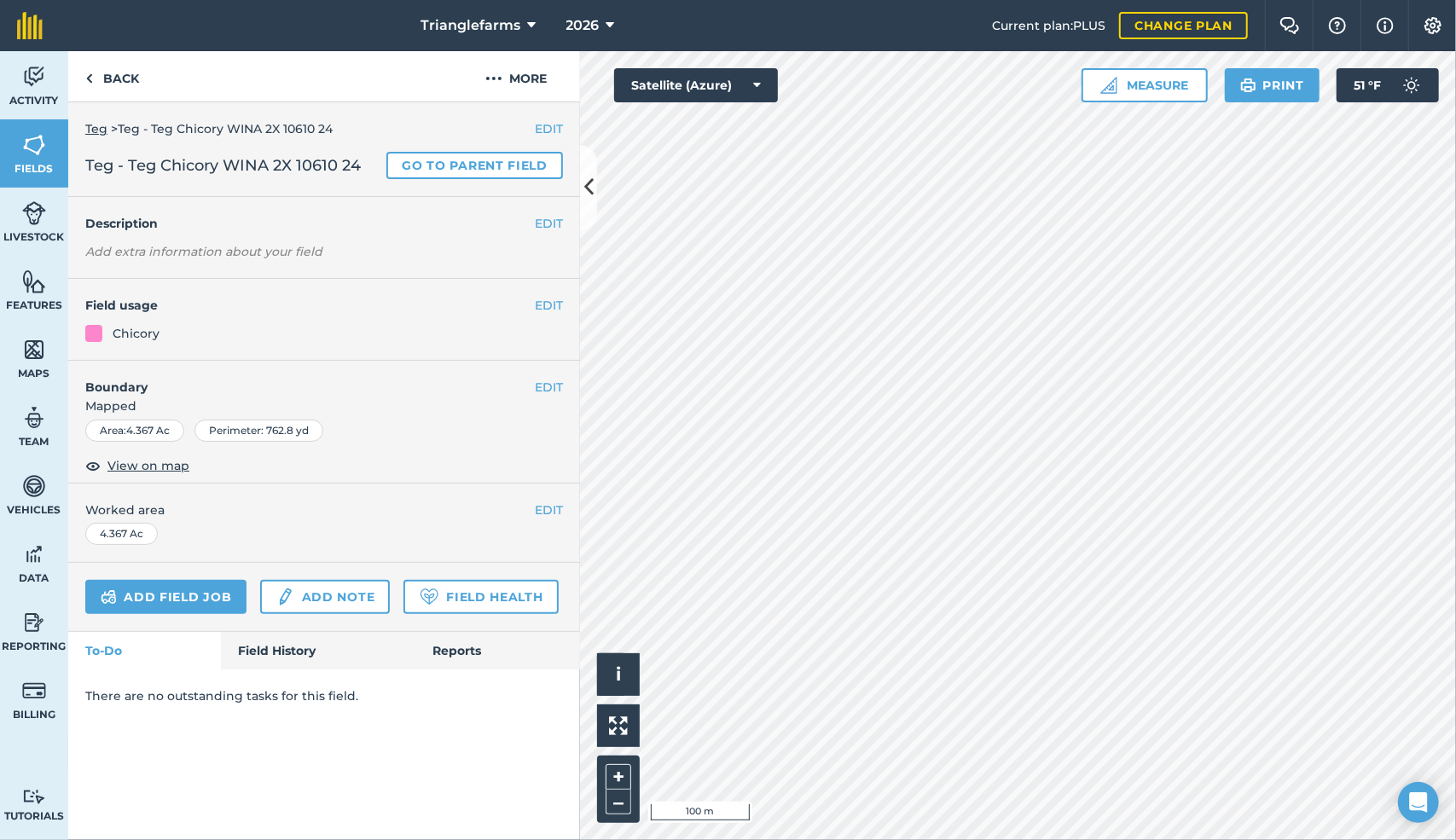
scroll to position [0, 0]
click at [85, 75] on img at bounding box center [88, 79] width 8 height 21
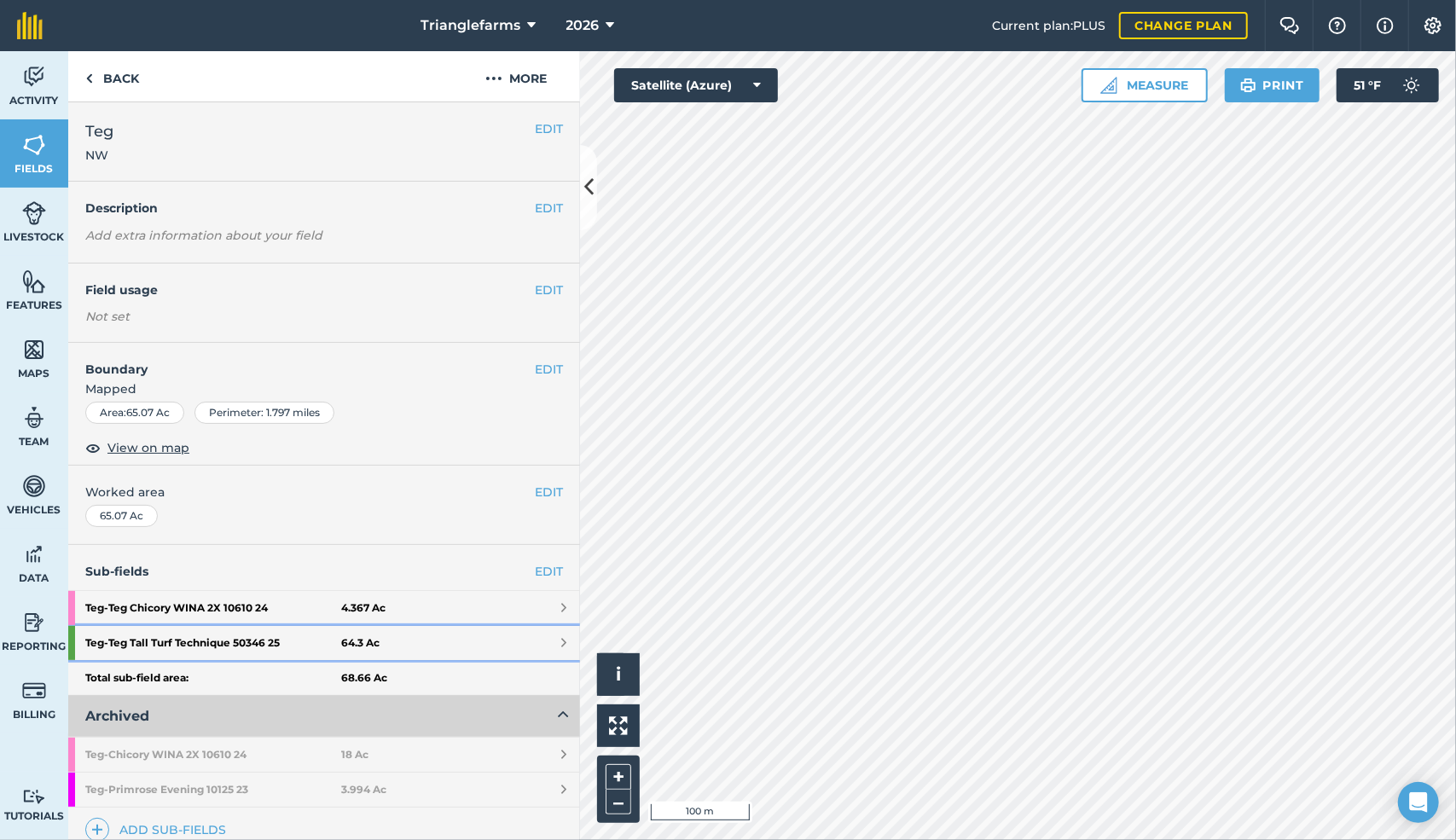
click at [225, 638] on strong "Teg - Teg Tall Turf Technique 50346 25" at bounding box center [212, 642] width 256 height 34
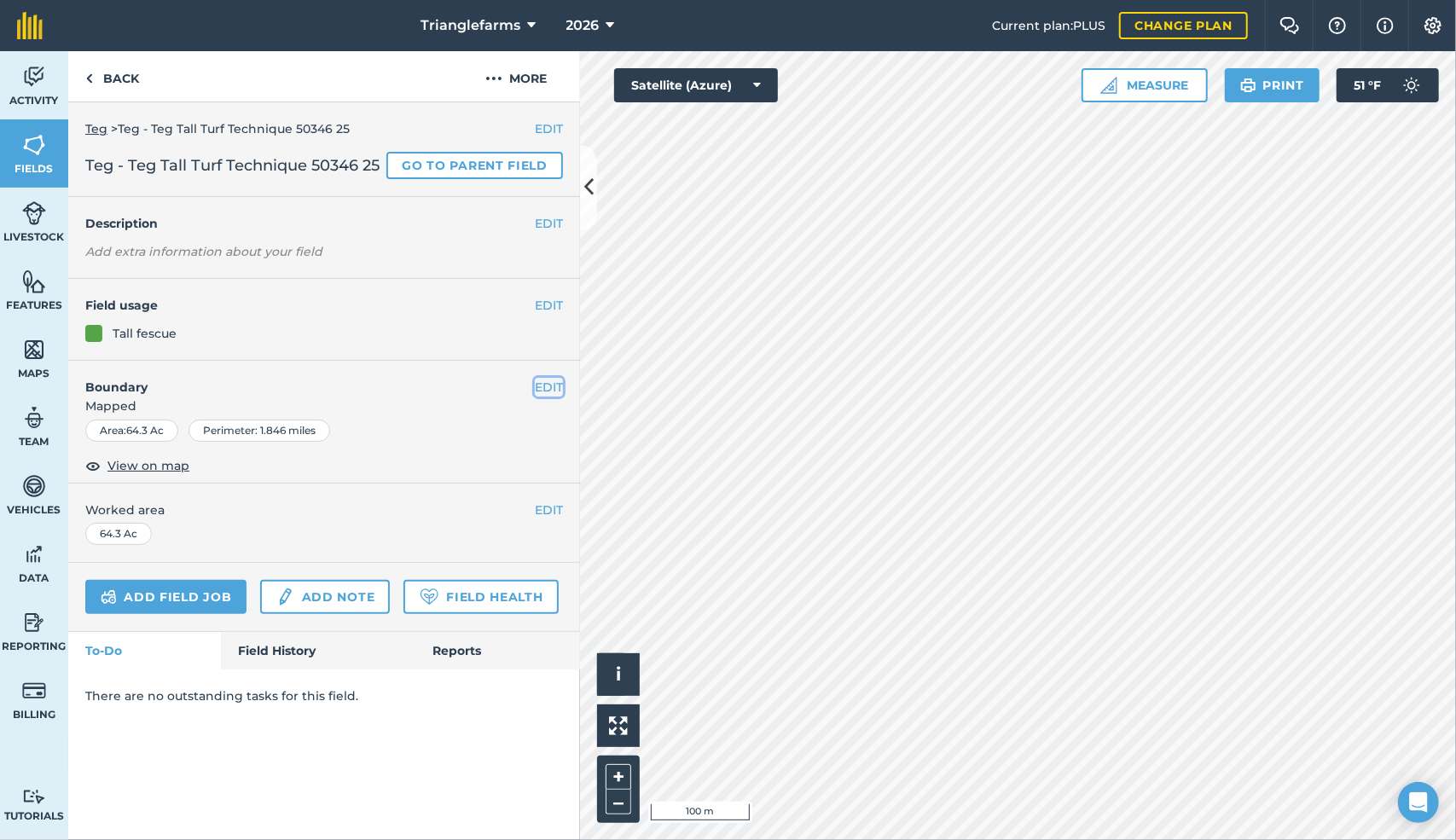
click at [549, 397] on button "EDIT" at bounding box center [549, 387] width 28 height 19
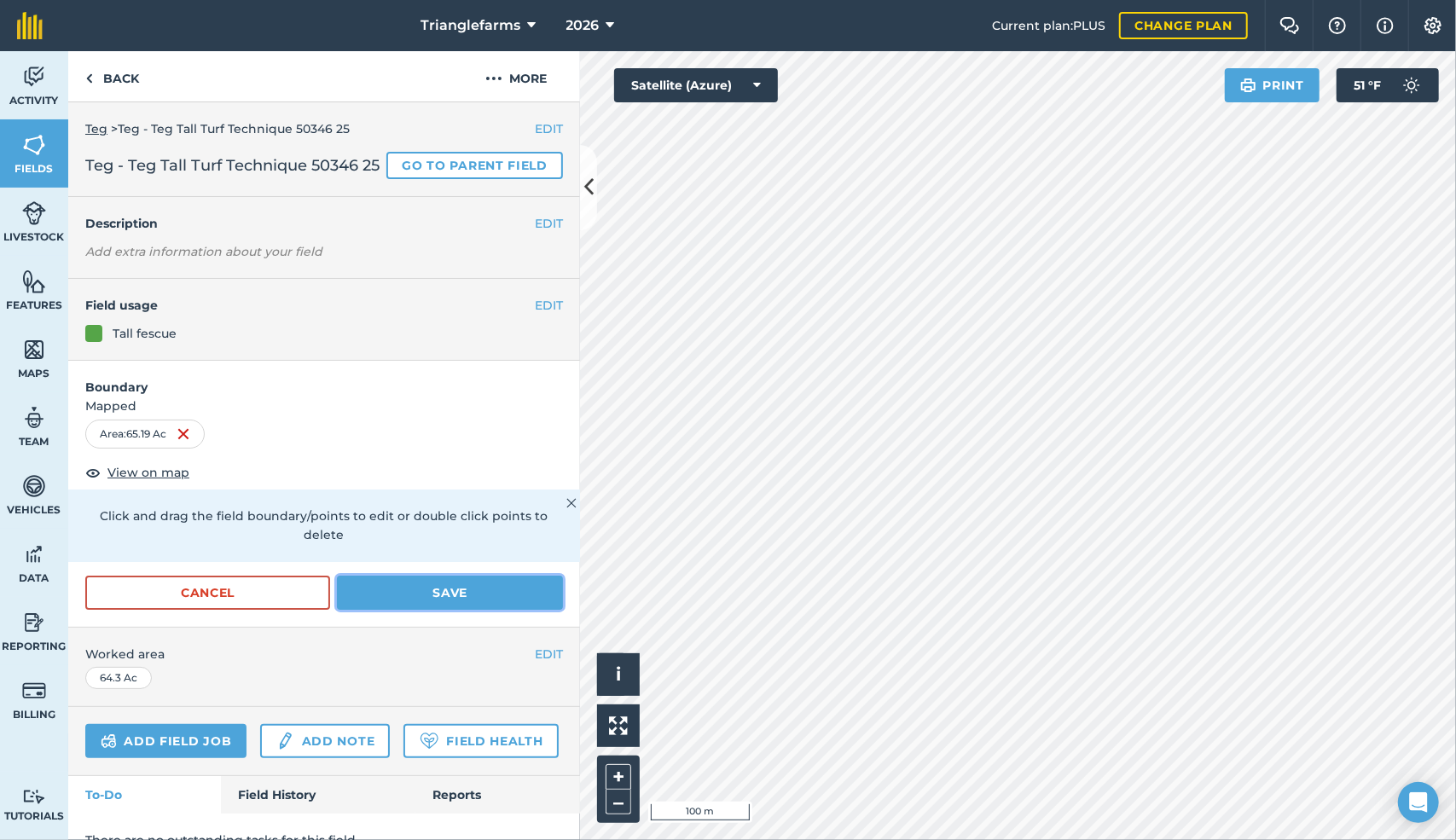
click at [432, 602] on button "Save" at bounding box center [450, 592] width 226 height 34
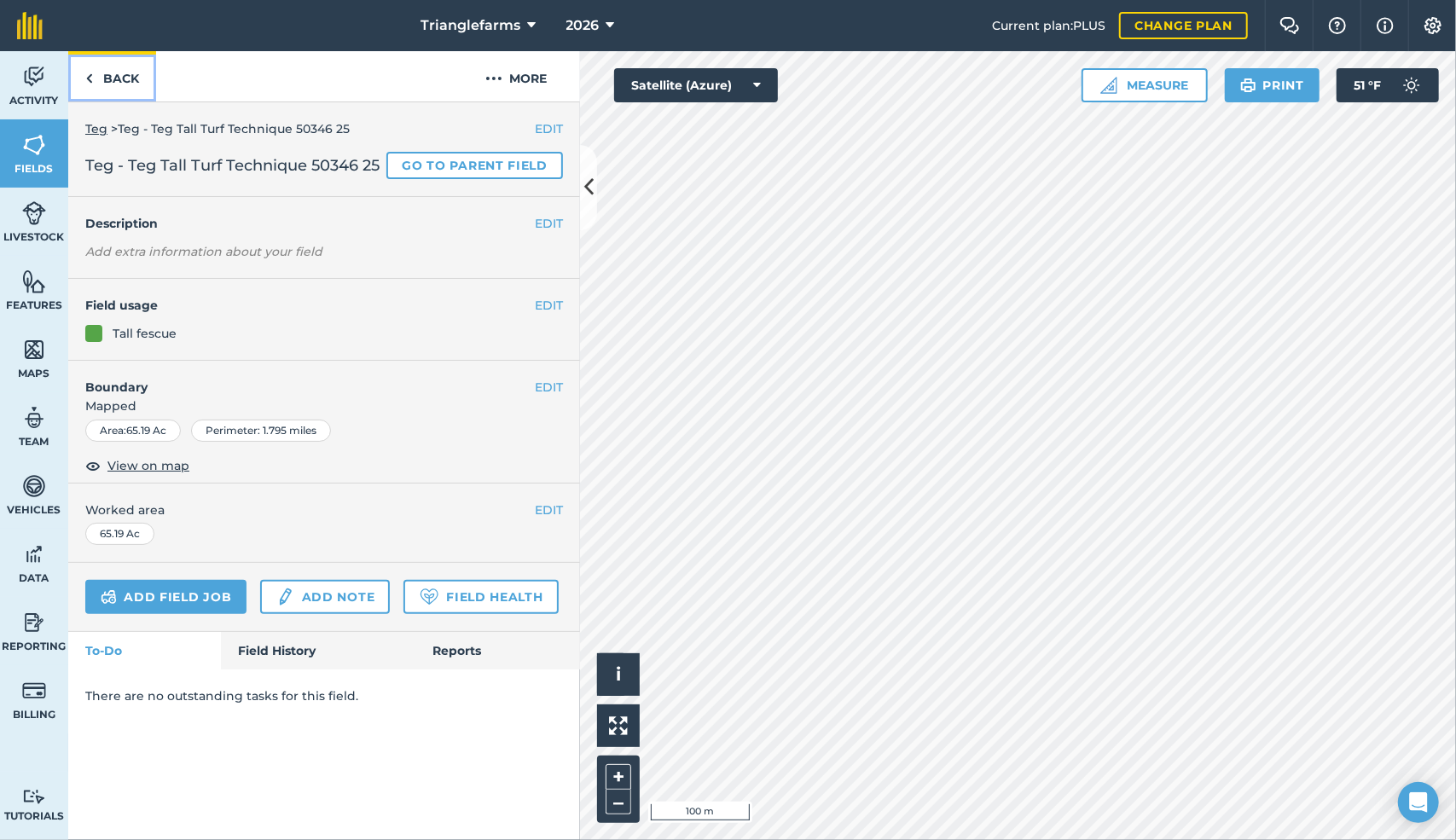
click at [85, 78] on img at bounding box center [88, 79] width 8 height 21
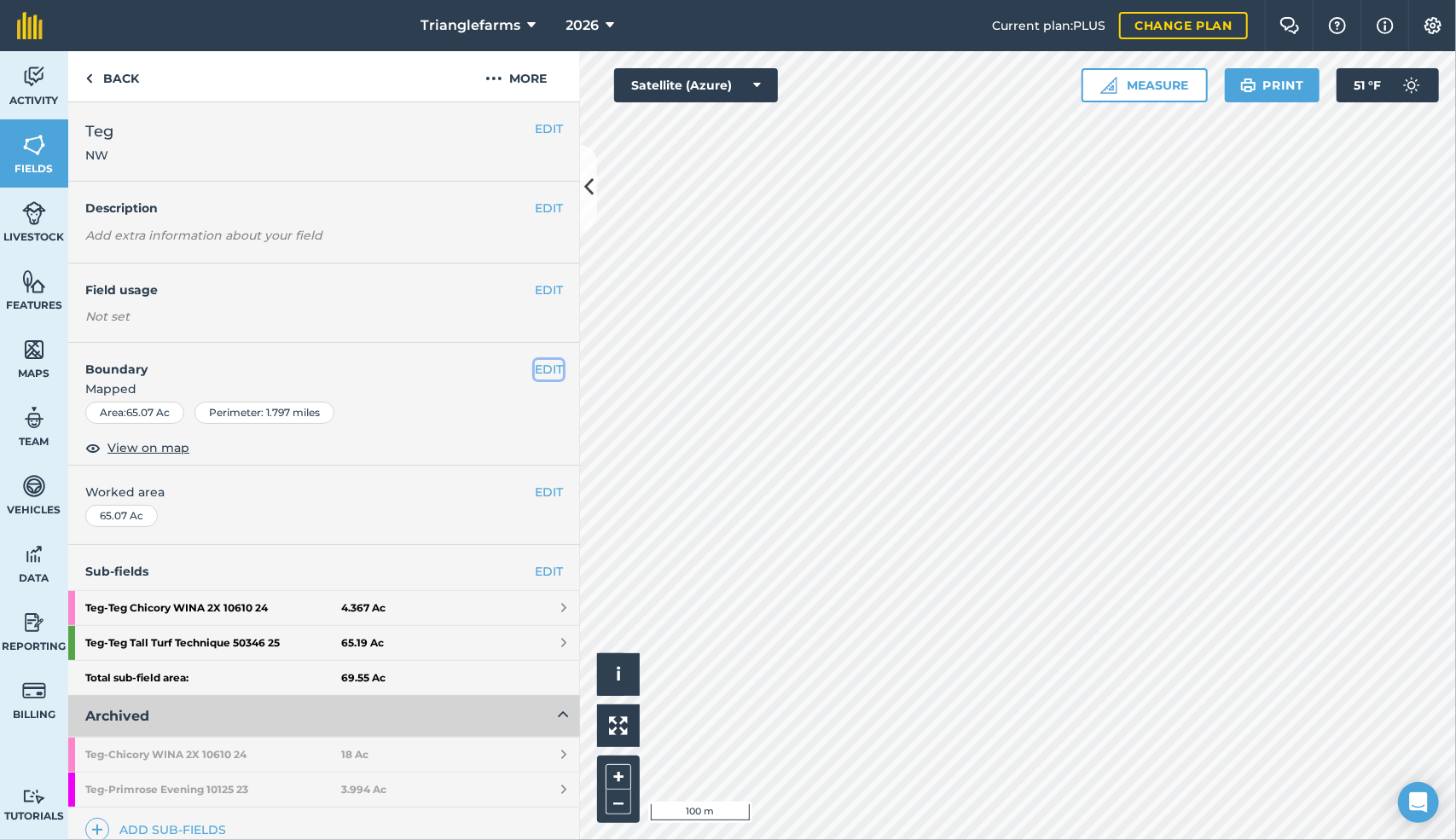
click at [535, 371] on button "EDIT" at bounding box center [549, 369] width 28 height 19
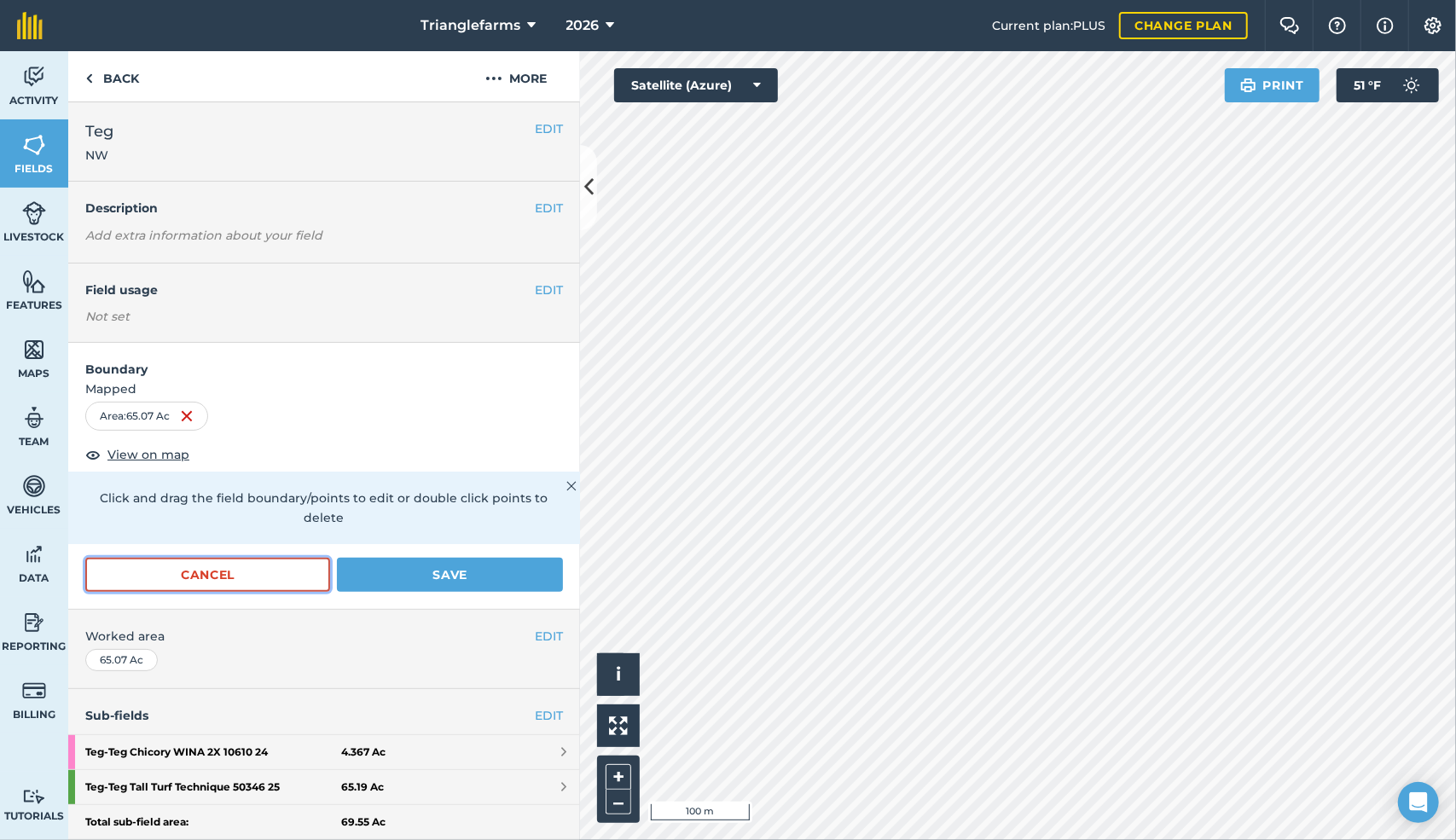
click at [201, 580] on button "Cancel" at bounding box center [207, 575] width 244 height 34
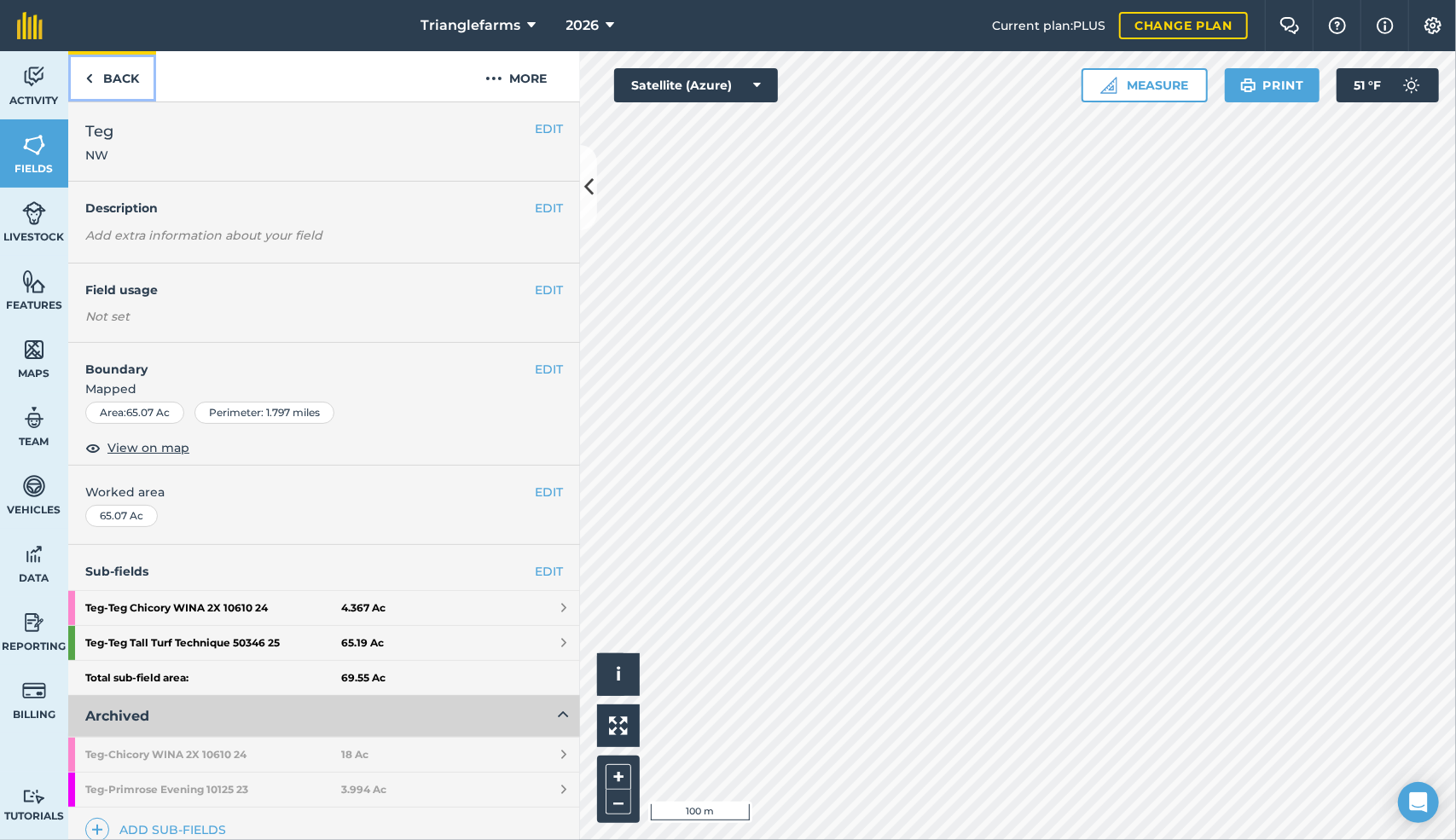
drag, startPoint x: 85, startPoint y: 80, endPoint x: 488, endPoint y: 0, distance: 410.9
click at [85, 80] on img at bounding box center [88, 79] width 8 height 21
